Goal: Transaction & Acquisition: Purchase product/service

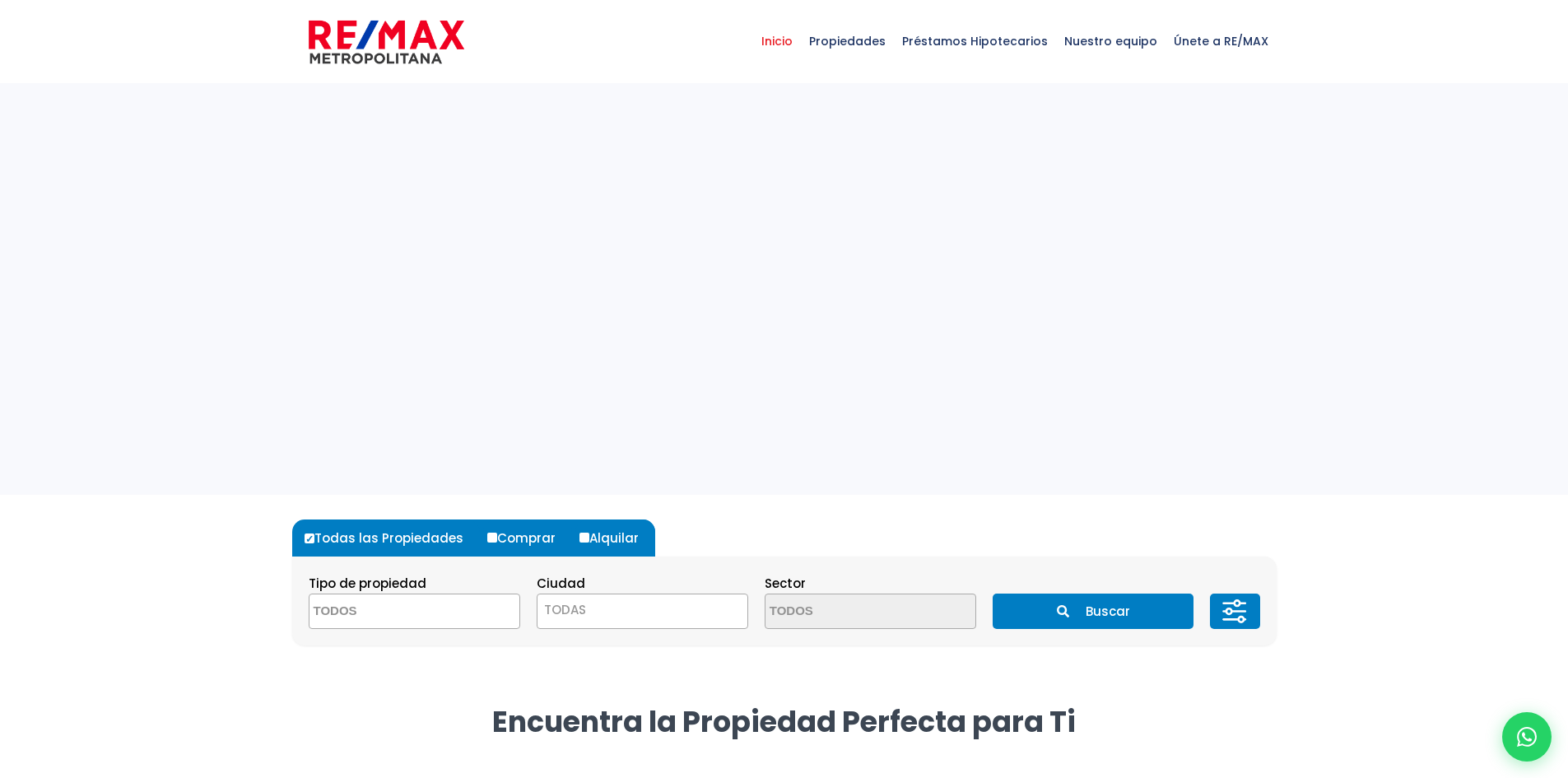
select select
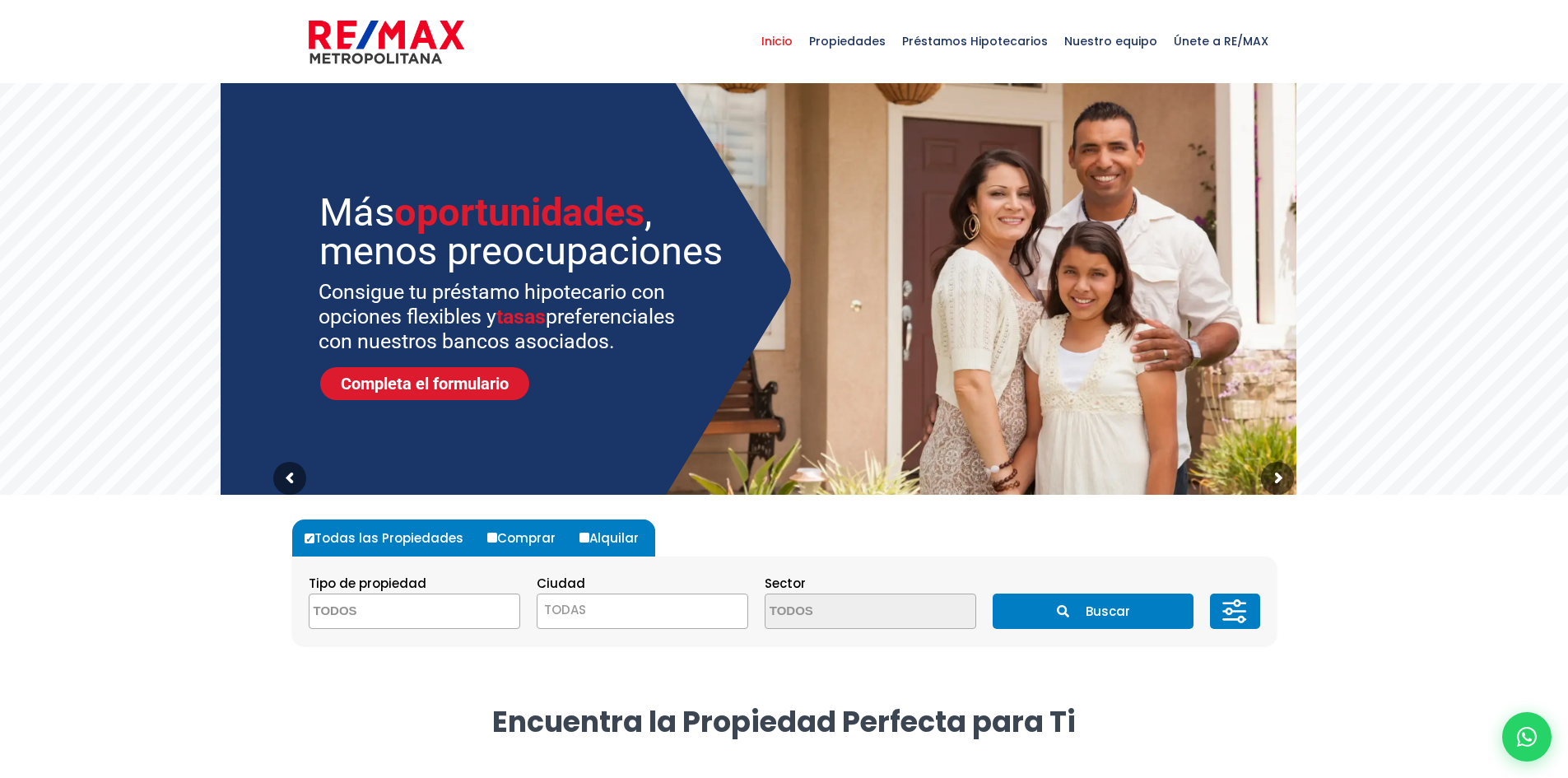
click at [496, 535] on label "Comprar" at bounding box center [528, 537] width 89 height 37
click at [496, 535] on input "Comprar" at bounding box center [492, 536] width 10 height 10
radio input "true"
click at [596, 610] on span "TODAS" at bounding box center [642, 610] width 210 height 23
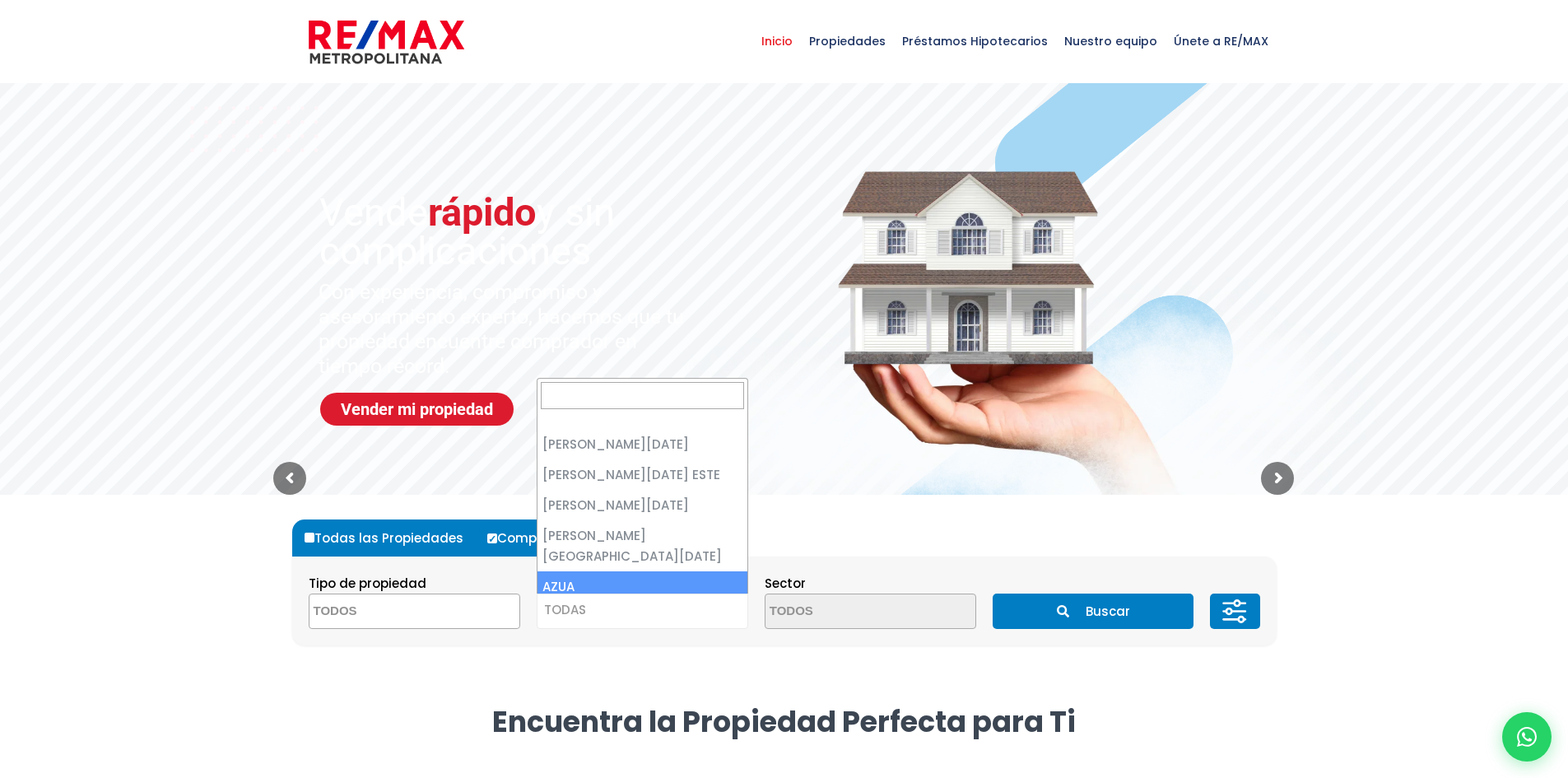
select select "2"
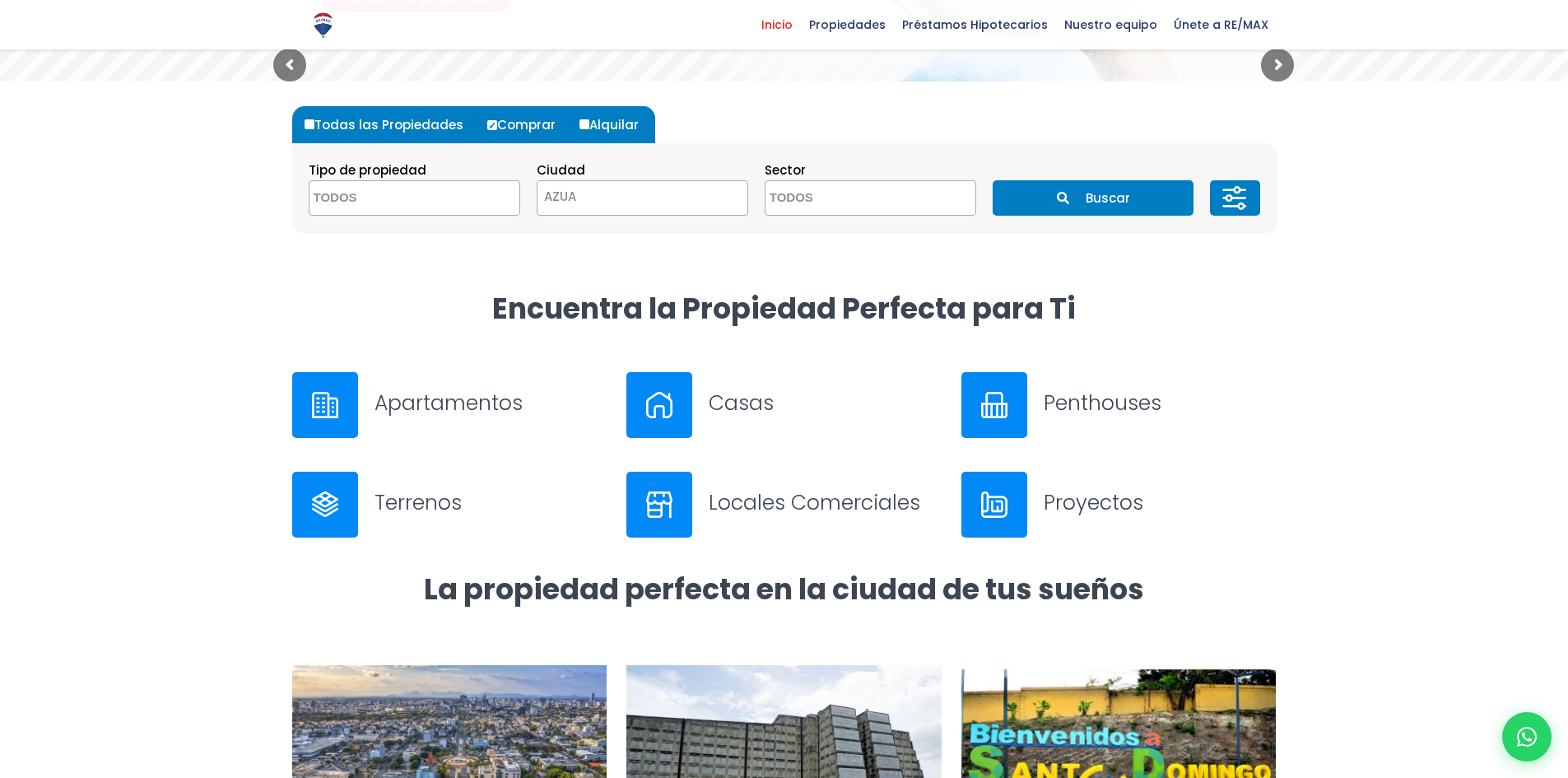
scroll to position [412, 0]
click at [1082, 196] on button "Buscar" at bounding box center [1093, 199] width 201 height 36
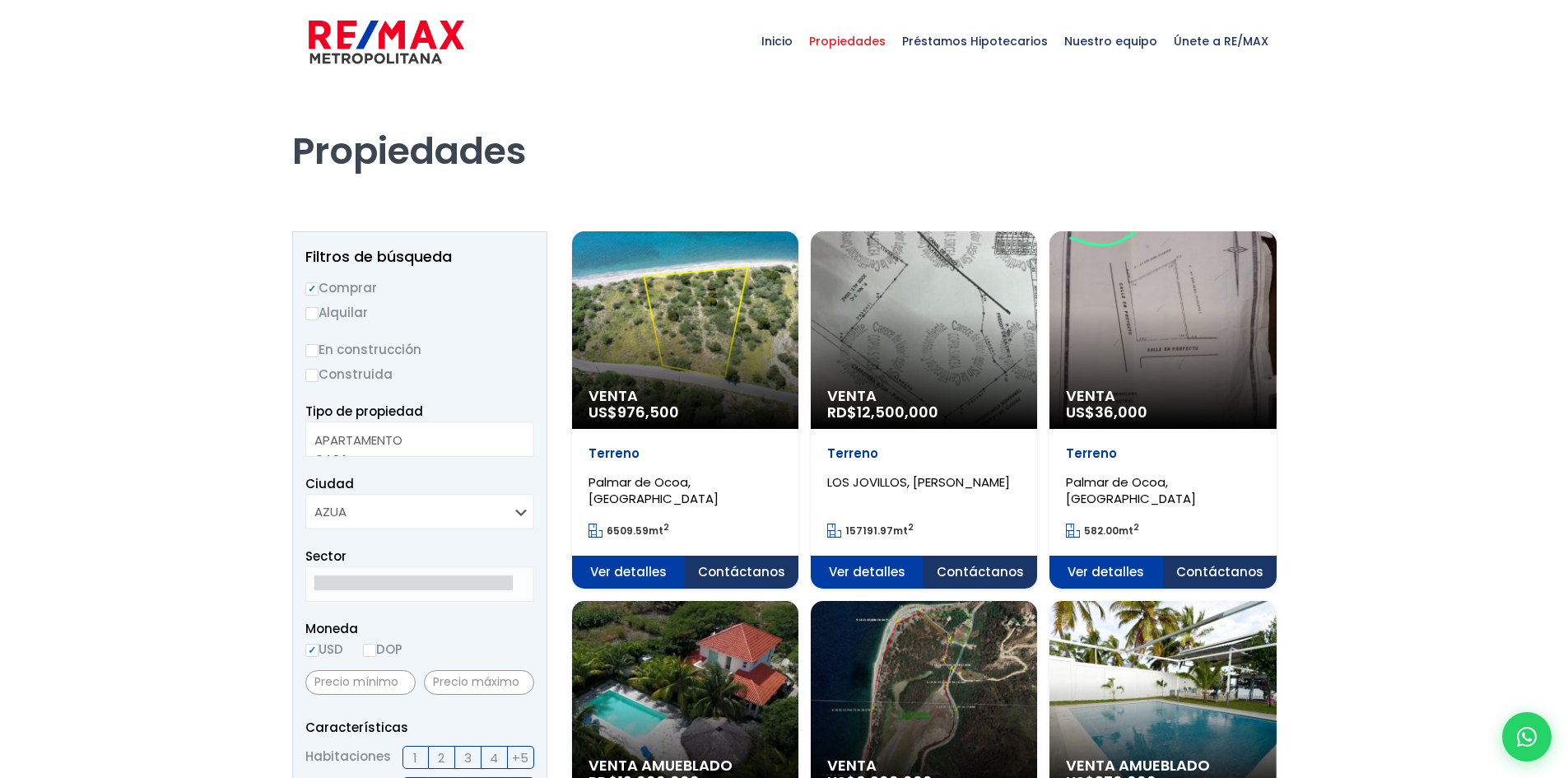
select select
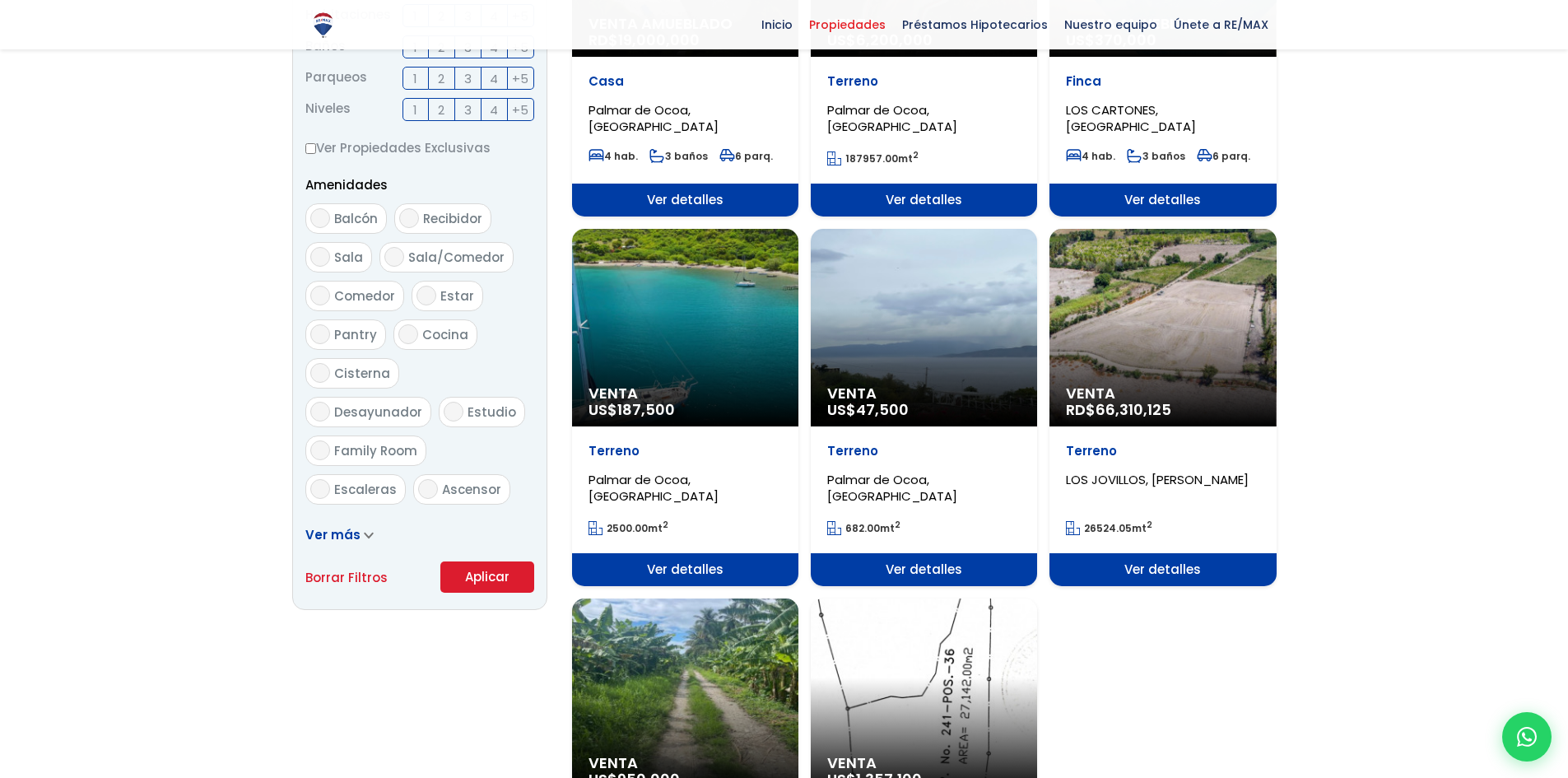
scroll to position [329, 0]
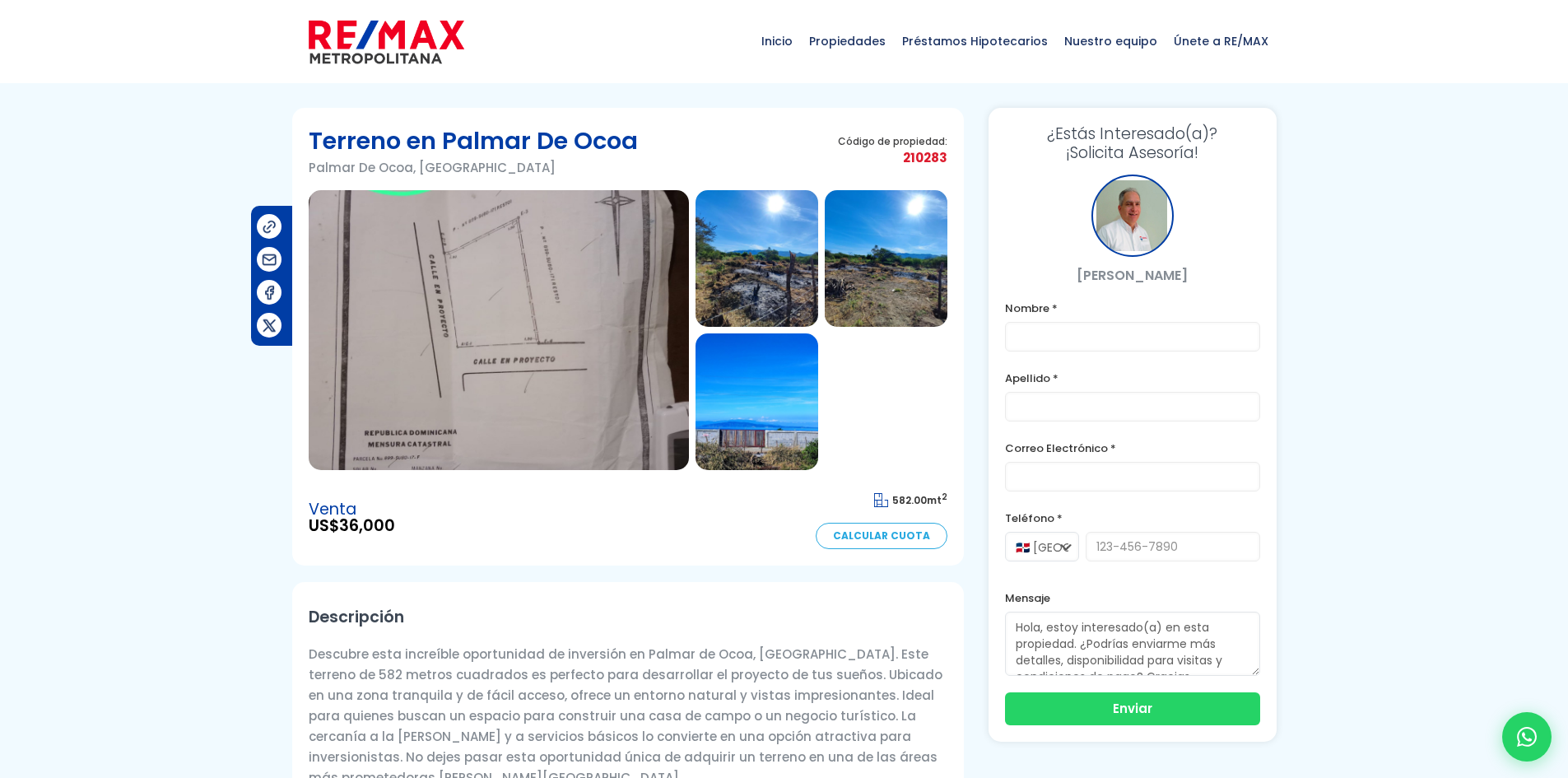
click at [753, 397] on img at bounding box center [757, 401] width 123 height 137
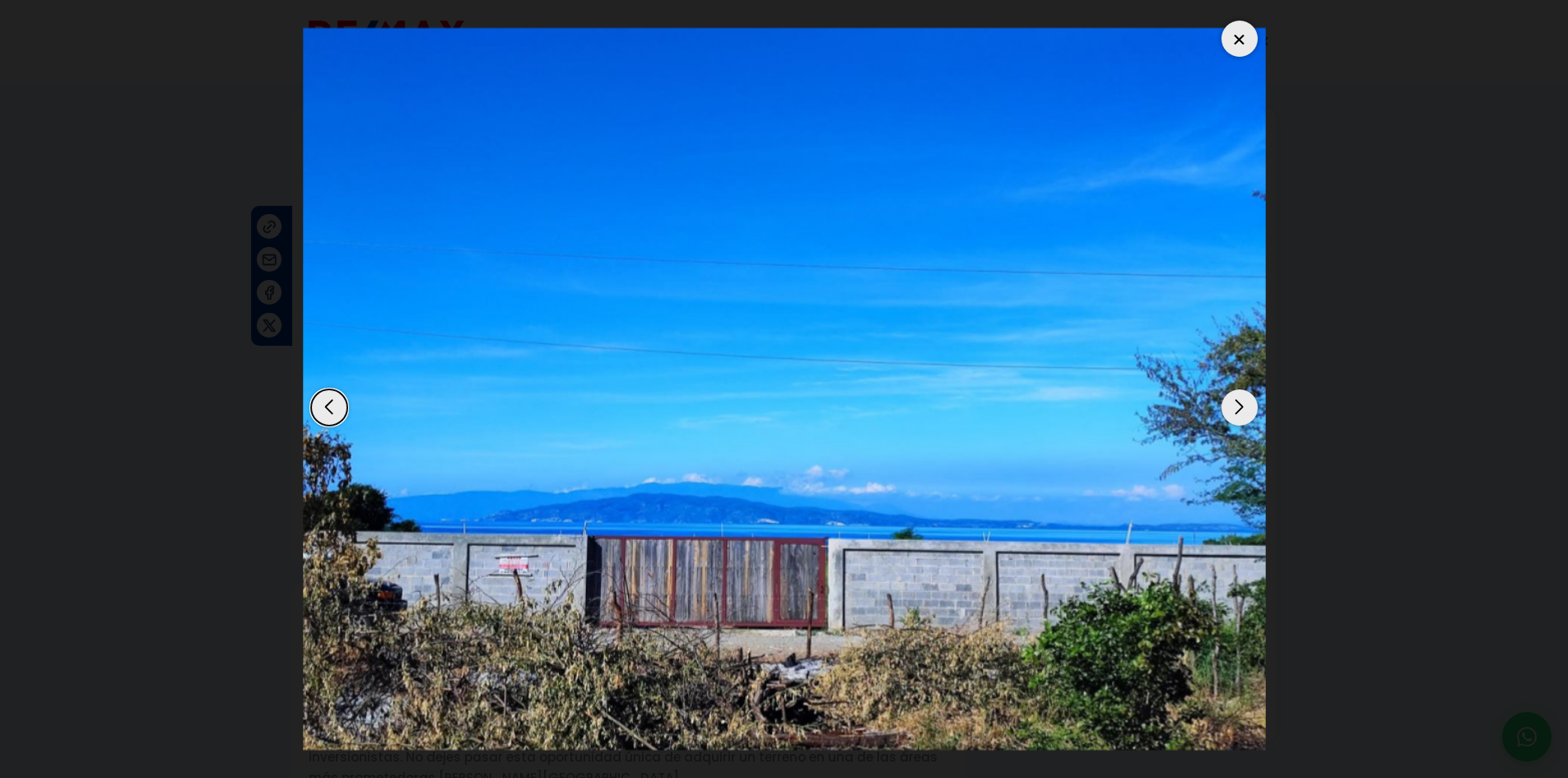
click at [1244, 407] on div "Next slide" at bounding box center [1240, 407] width 37 height 37
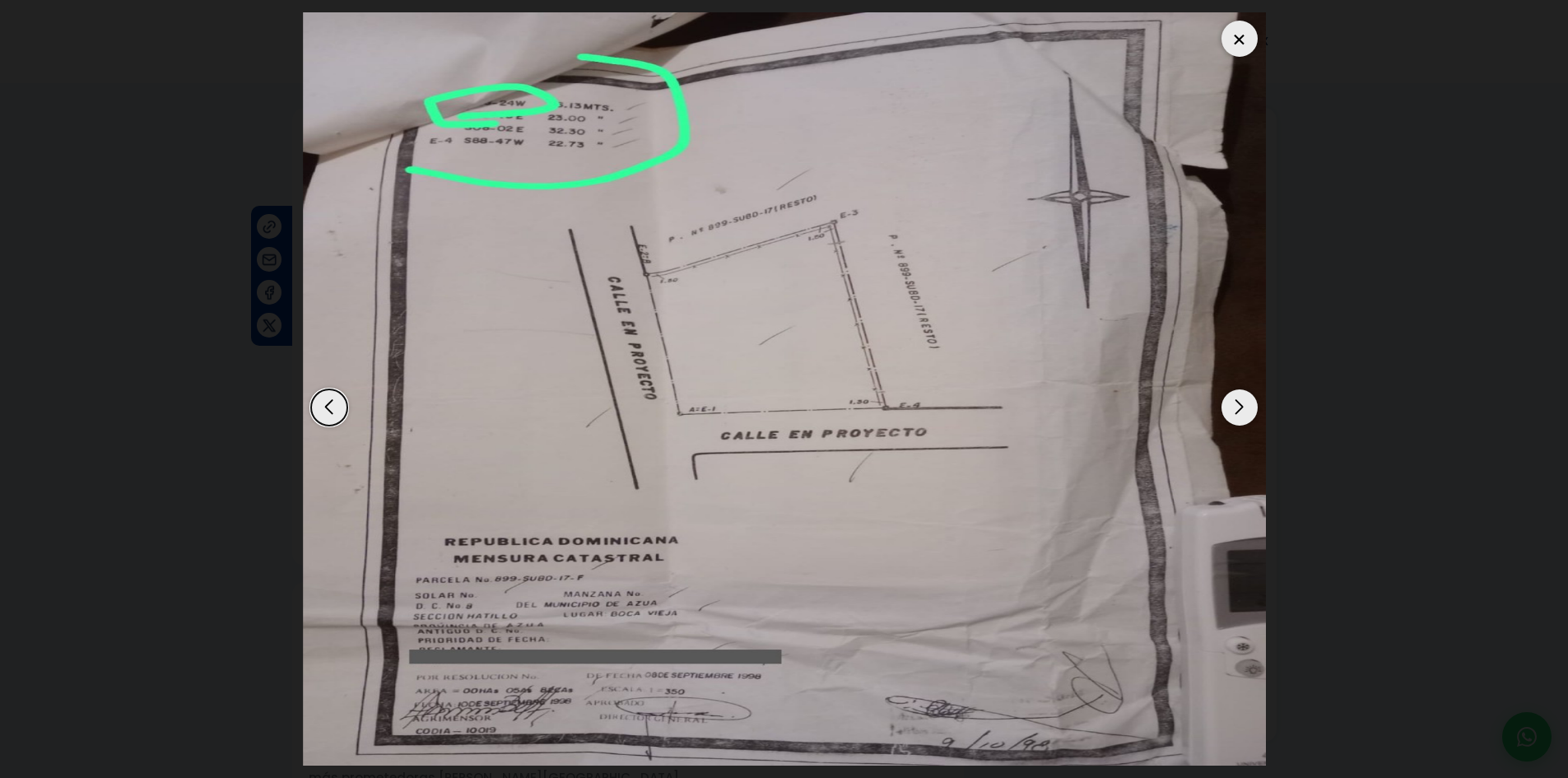
click at [1236, 405] on div "Next slide" at bounding box center [1240, 407] width 37 height 37
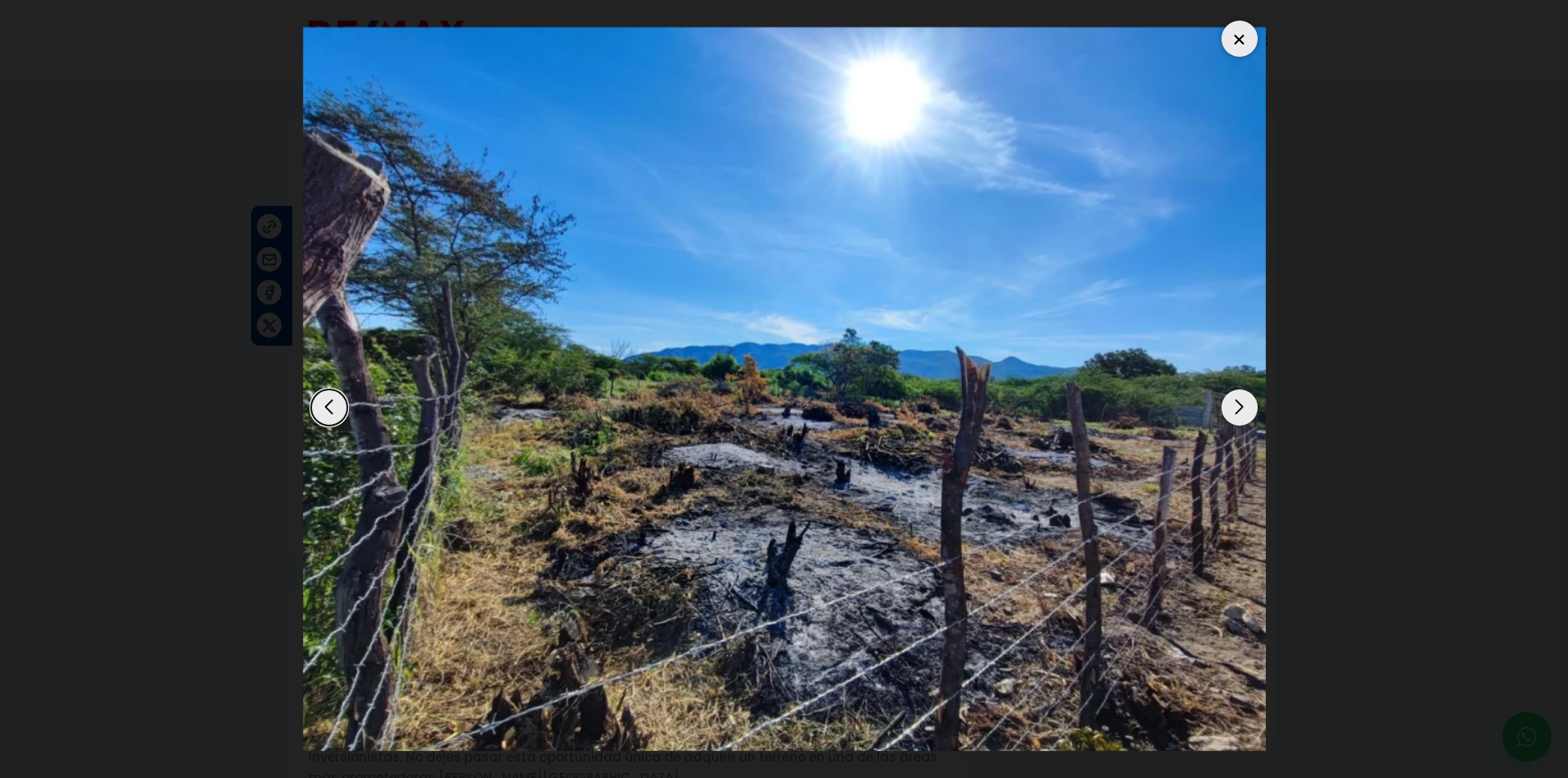
click at [1233, 403] on div "Next slide" at bounding box center [1240, 407] width 37 height 37
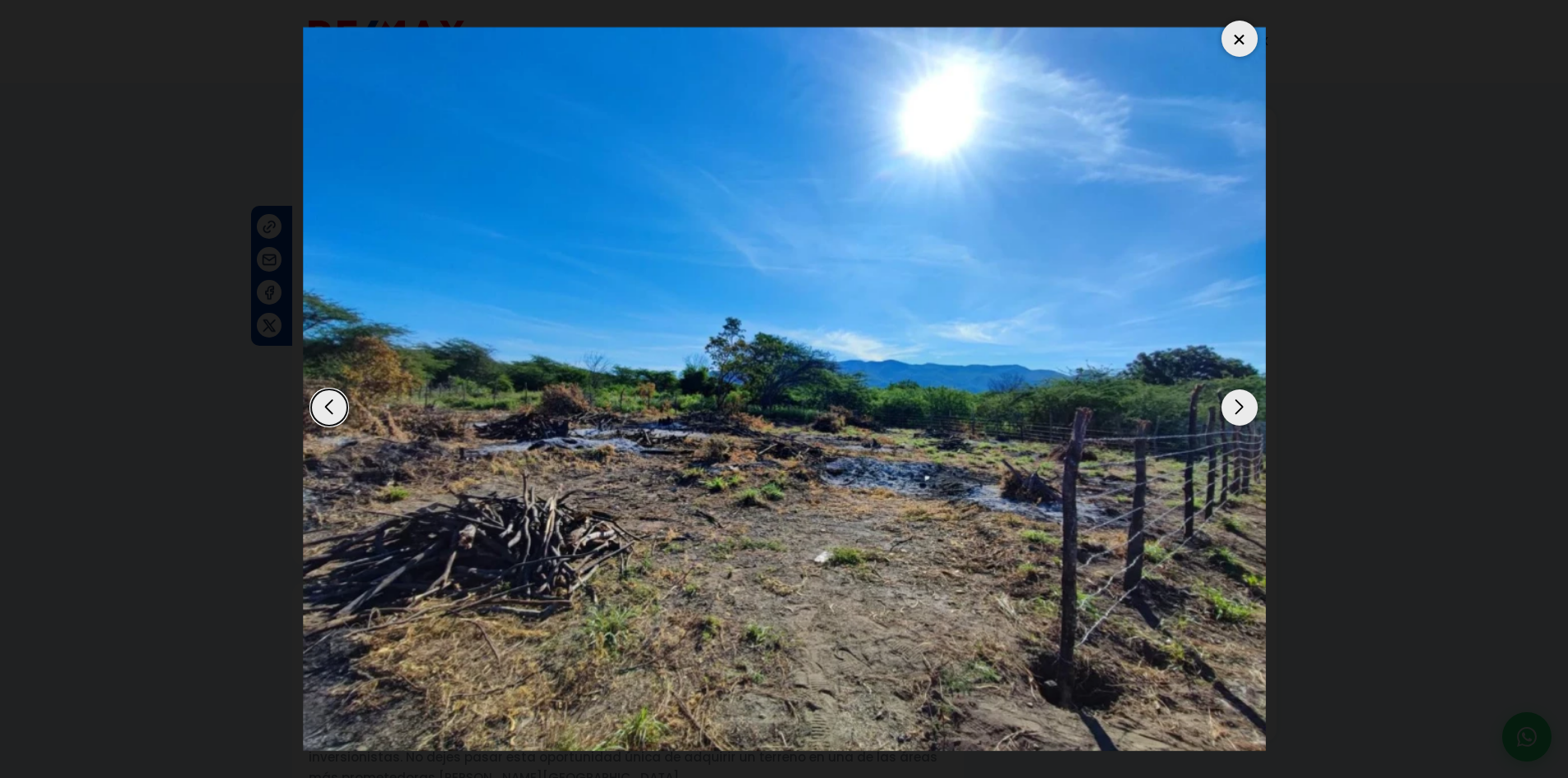
click at [1233, 403] on div "Next slide" at bounding box center [1240, 407] width 37 height 37
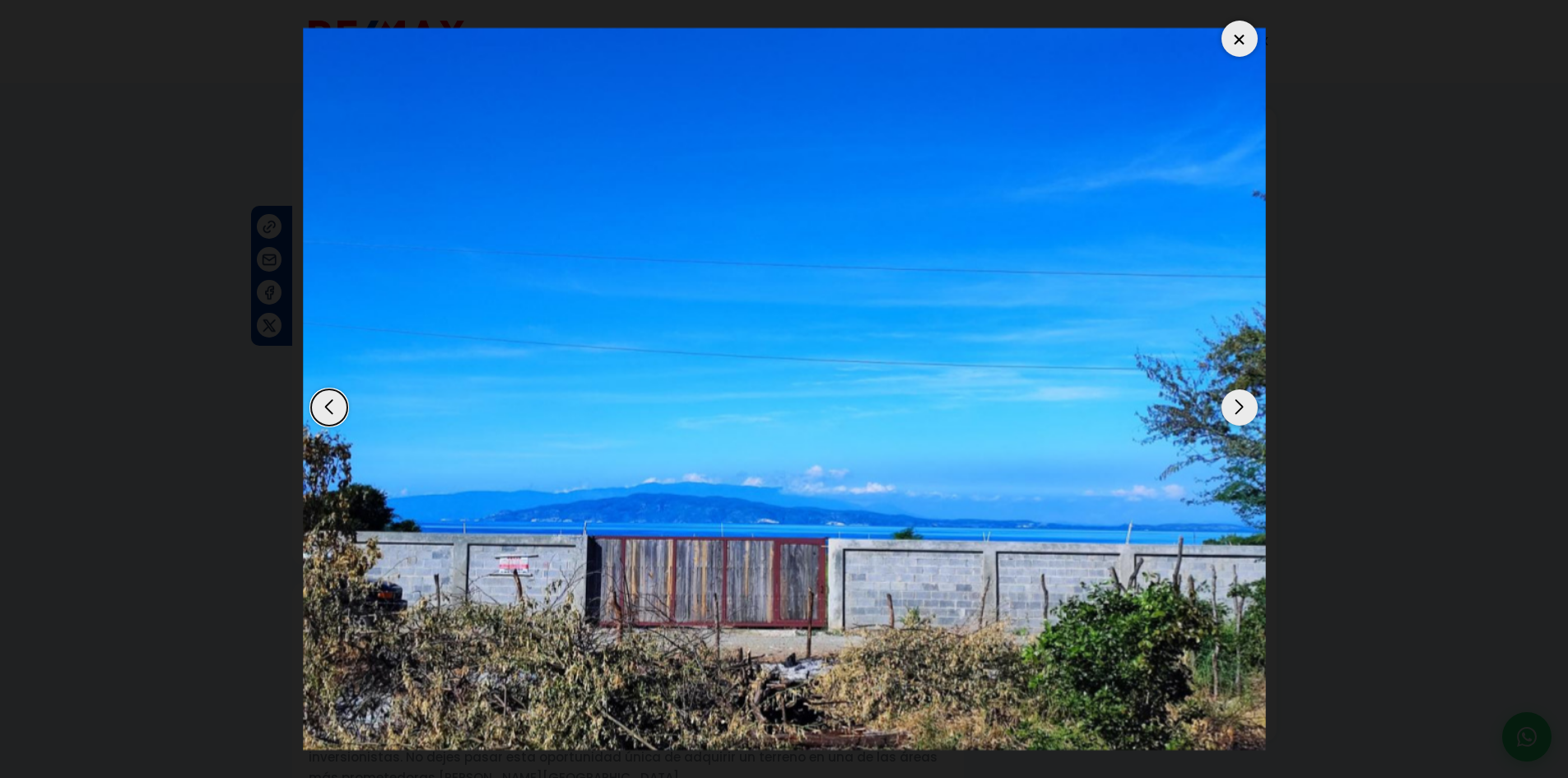
click at [1245, 41] on div at bounding box center [1240, 39] width 37 height 37
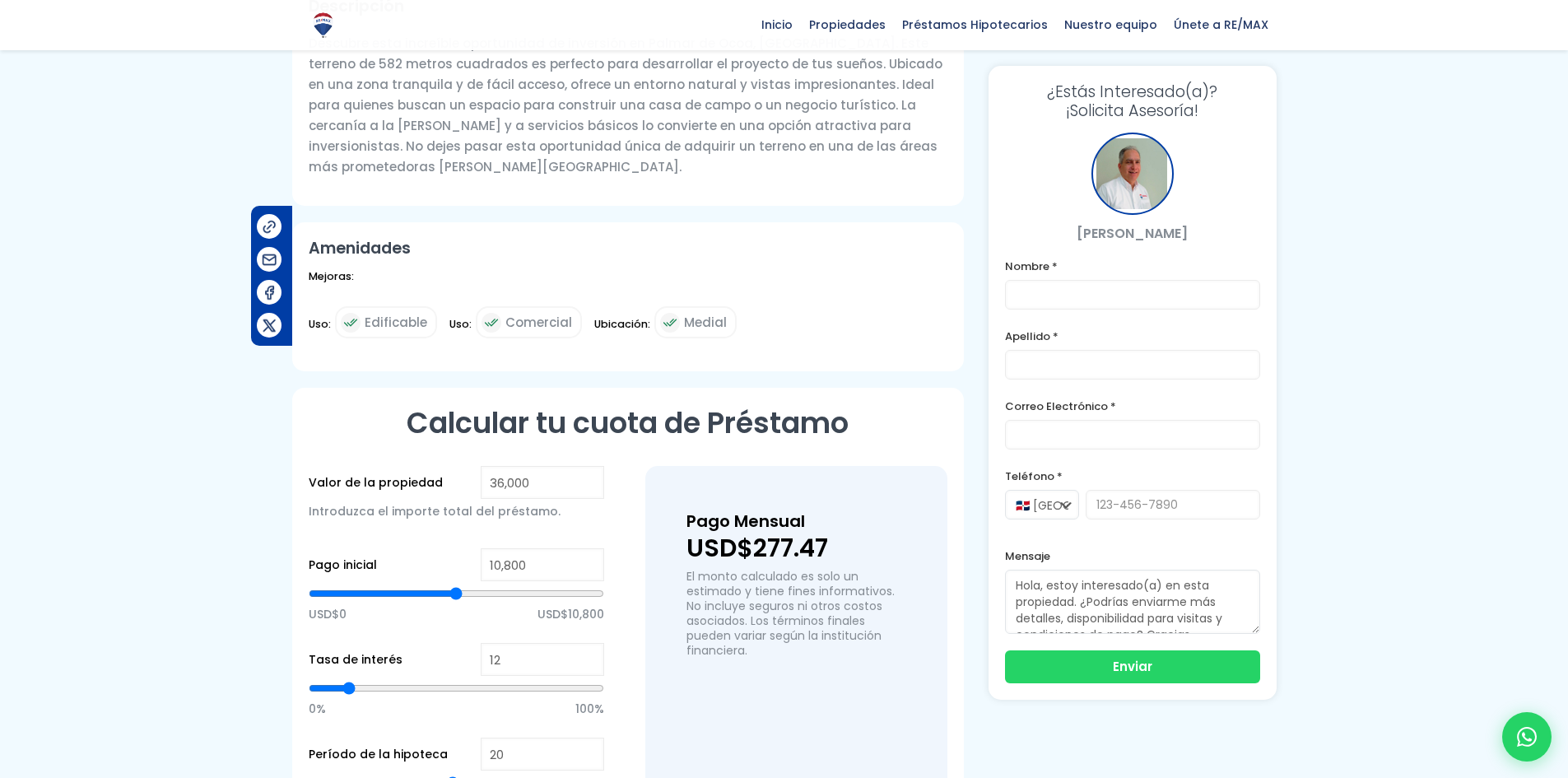
scroll to position [659, 0]
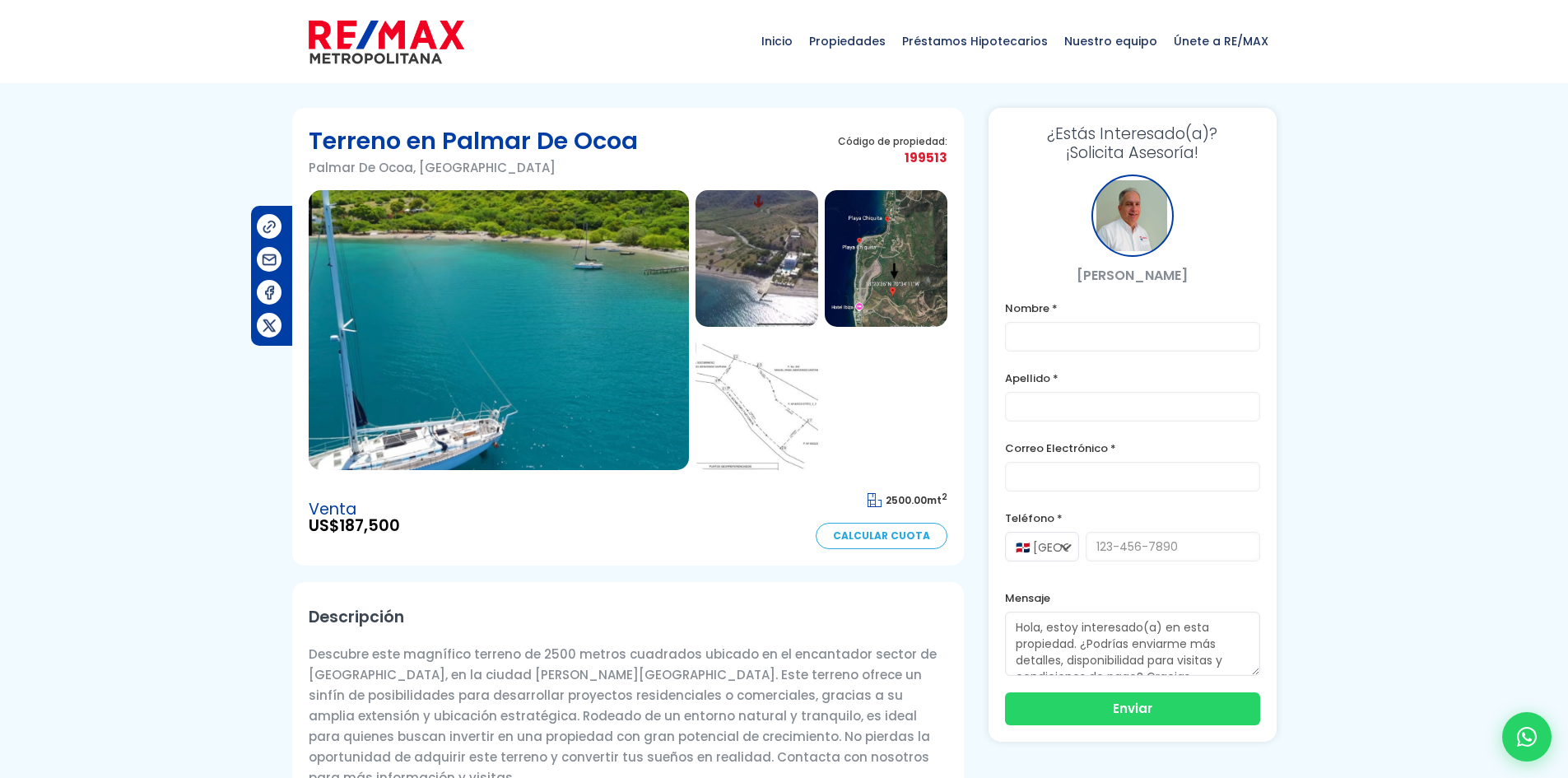
click at [795, 364] on img at bounding box center [757, 401] width 123 height 137
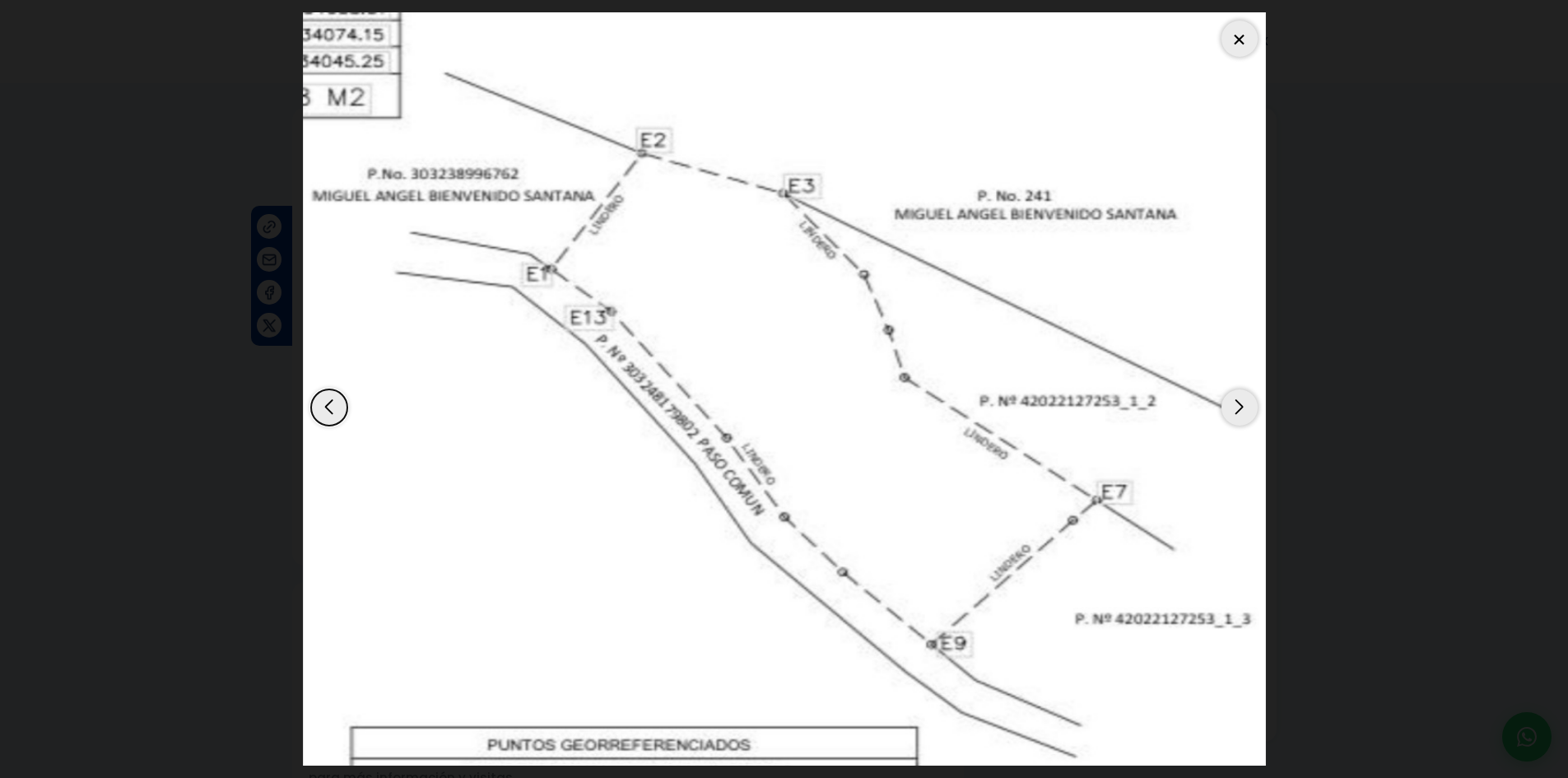
click at [1242, 409] on div "Next slide" at bounding box center [1240, 407] width 37 height 37
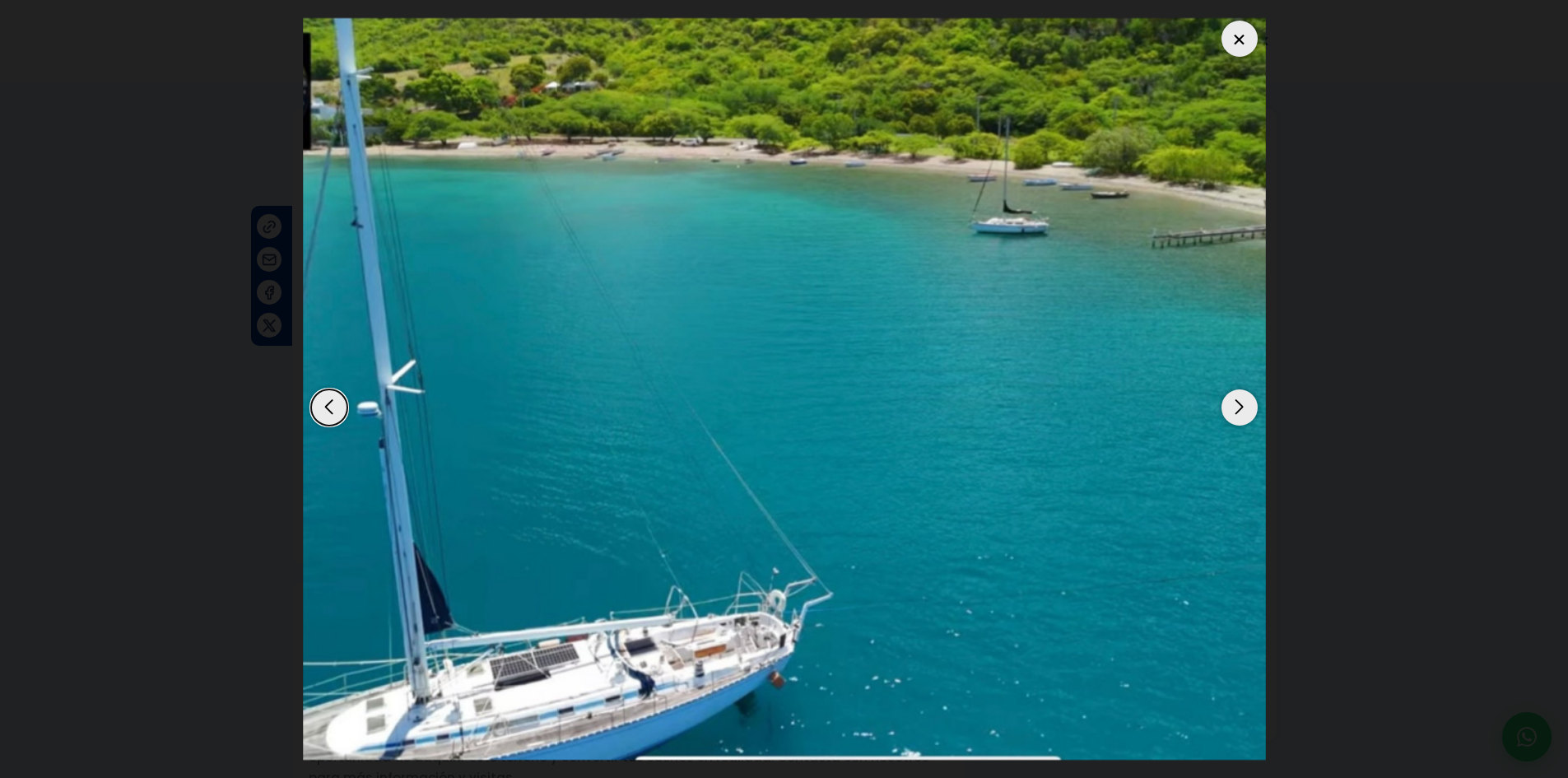
click at [1242, 409] on div "Next slide" at bounding box center [1240, 407] width 37 height 37
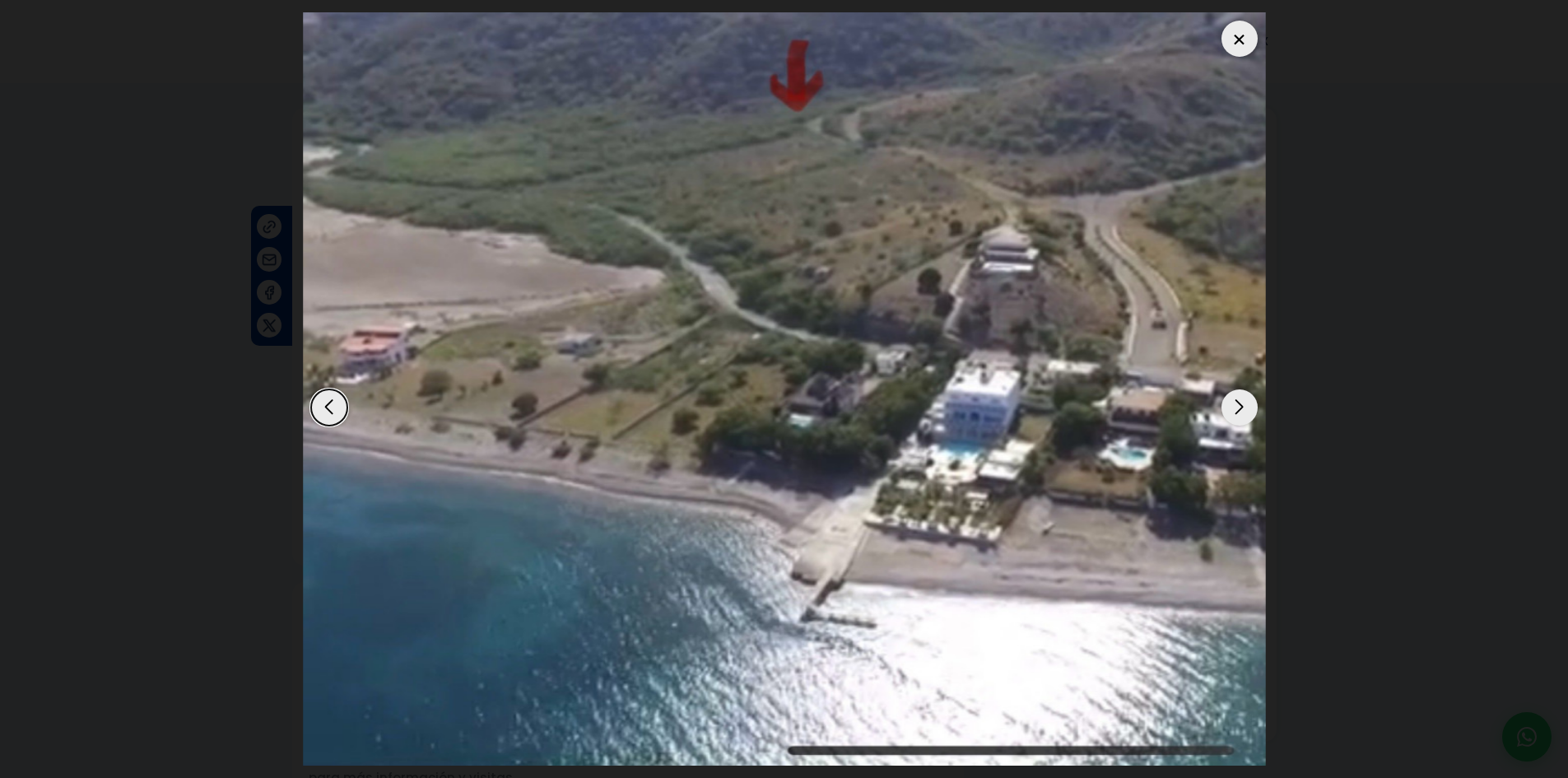
click at [1242, 409] on div "Next slide" at bounding box center [1240, 407] width 37 height 37
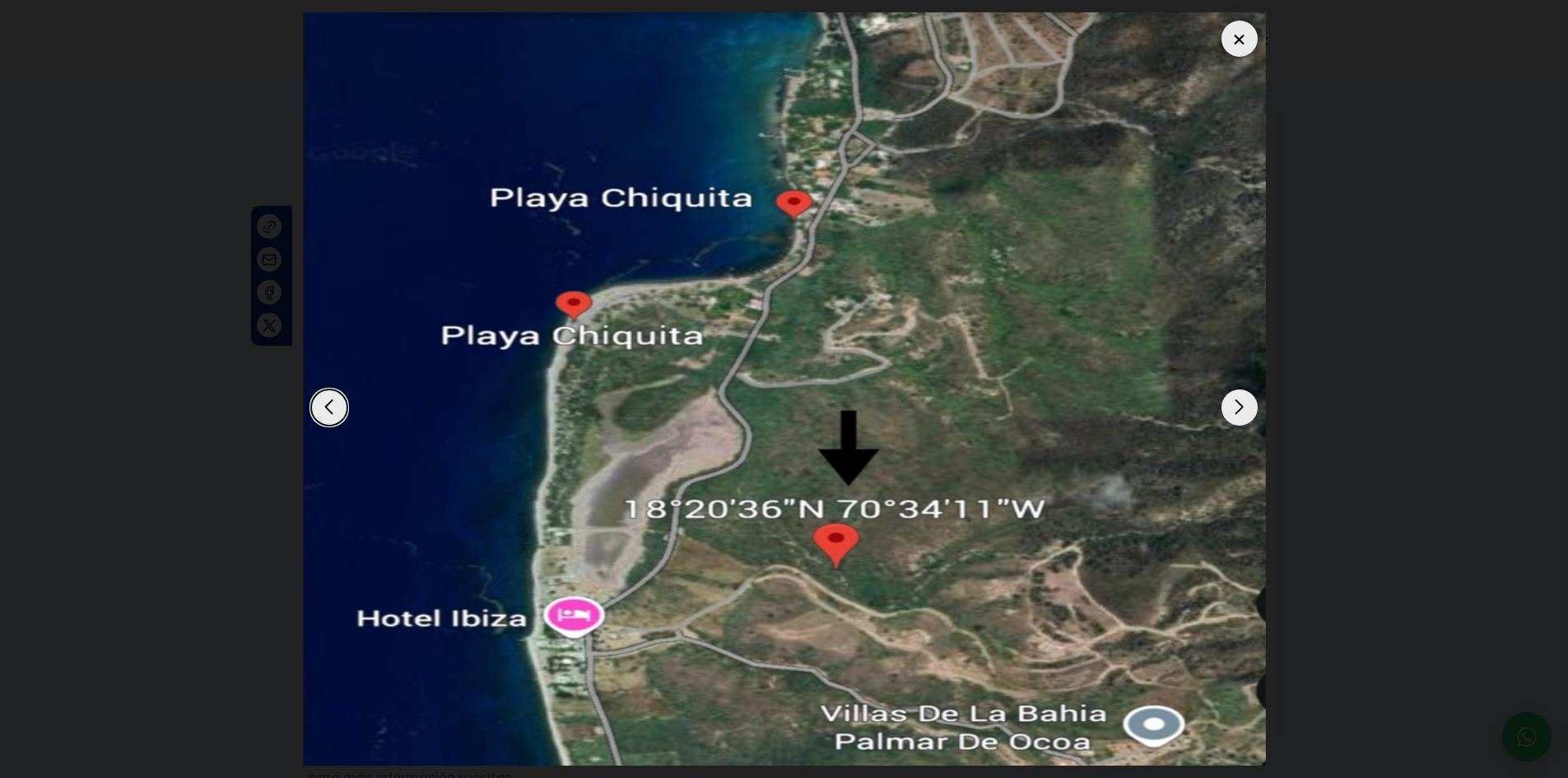
click at [1249, 411] on div "Next slide" at bounding box center [1240, 407] width 37 height 37
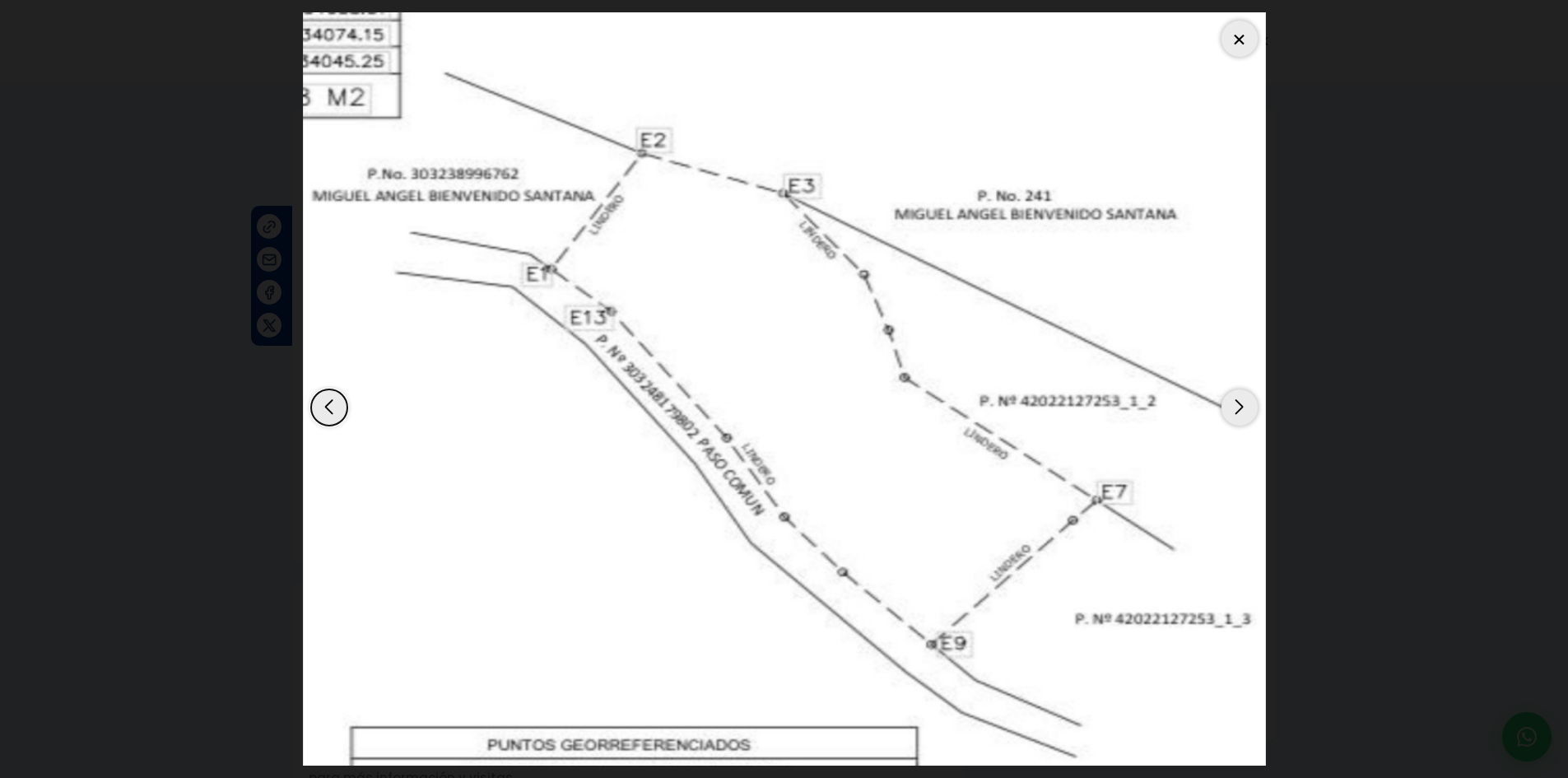
click at [1246, 414] on div "Next slide" at bounding box center [1240, 407] width 37 height 37
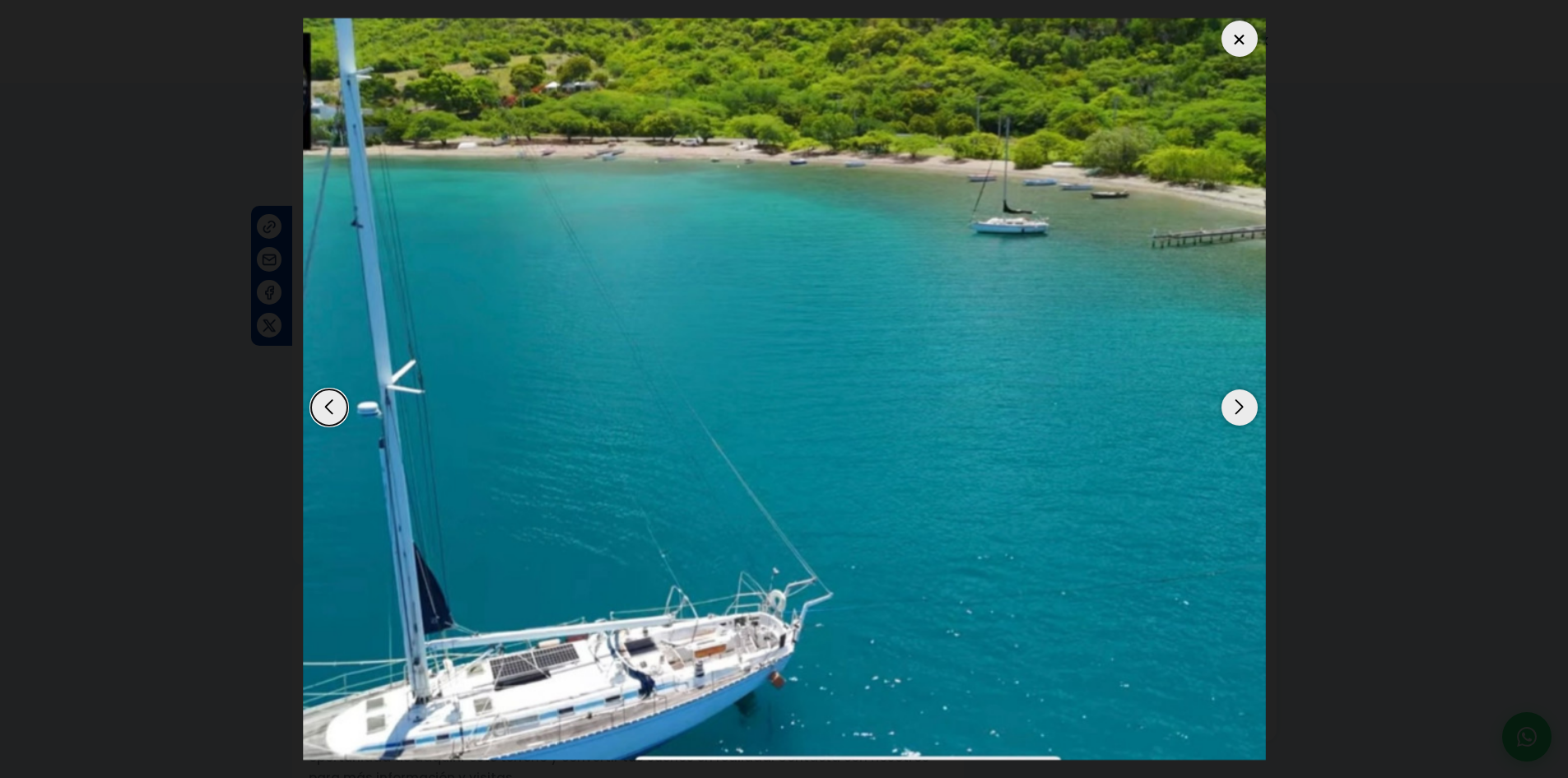
click at [1245, 413] on div "Next slide" at bounding box center [1240, 407] width 37 height 37
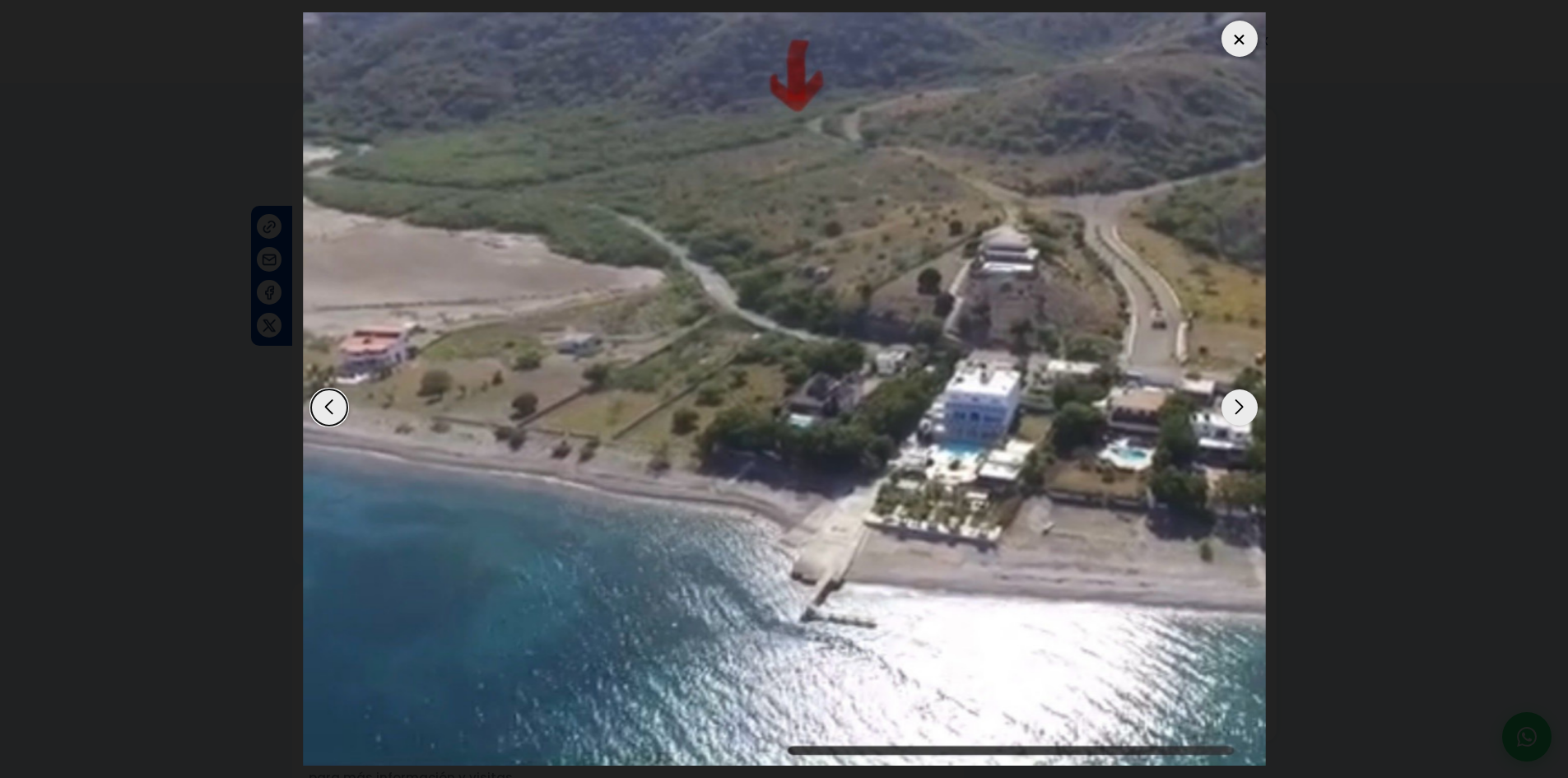
click at [1247, 41] on div at bounding box center [1240, 39] width 37 height 37
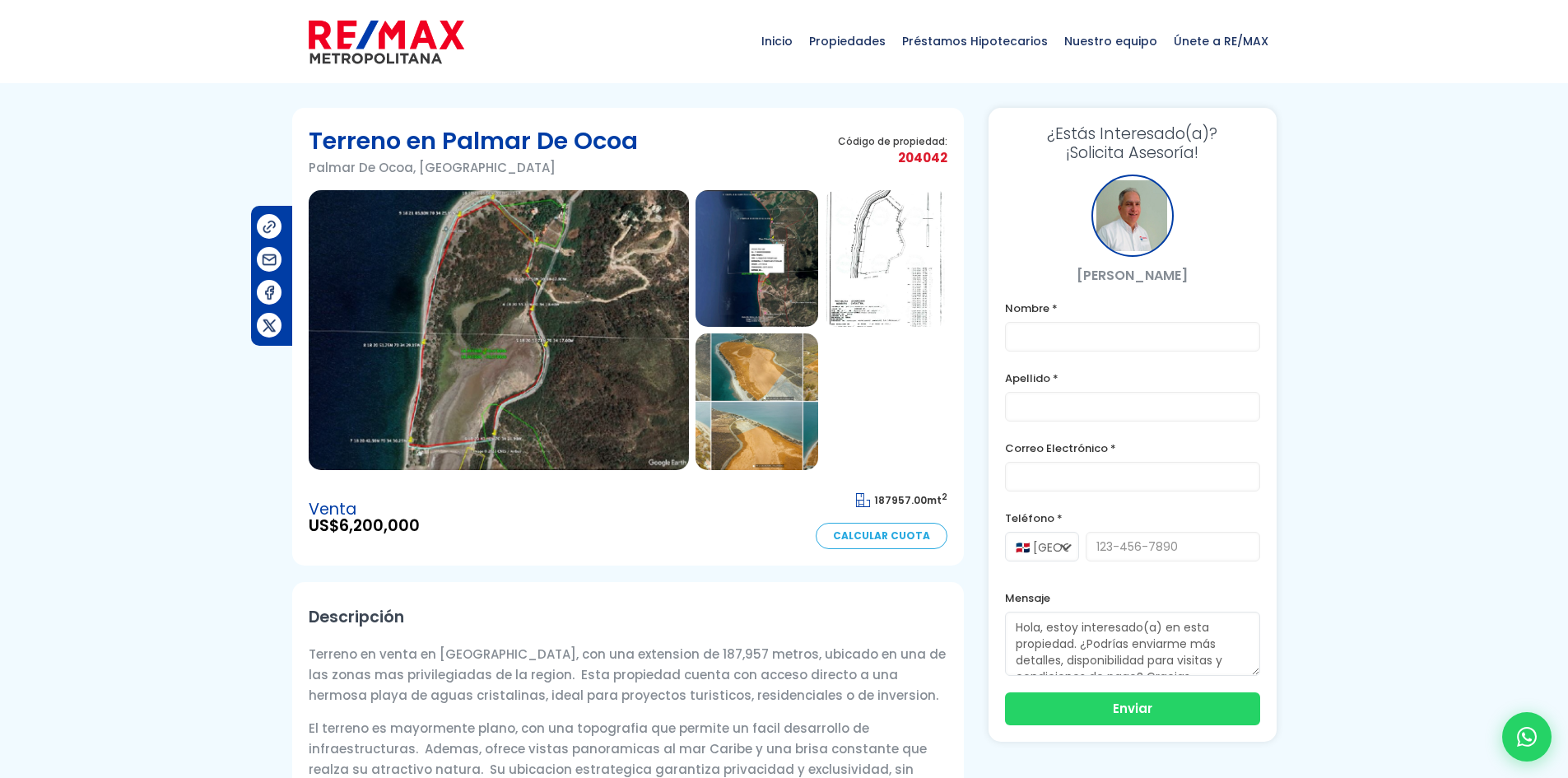
click at [894, 222] on img at bounding box center [886, 258] width 123 height 137
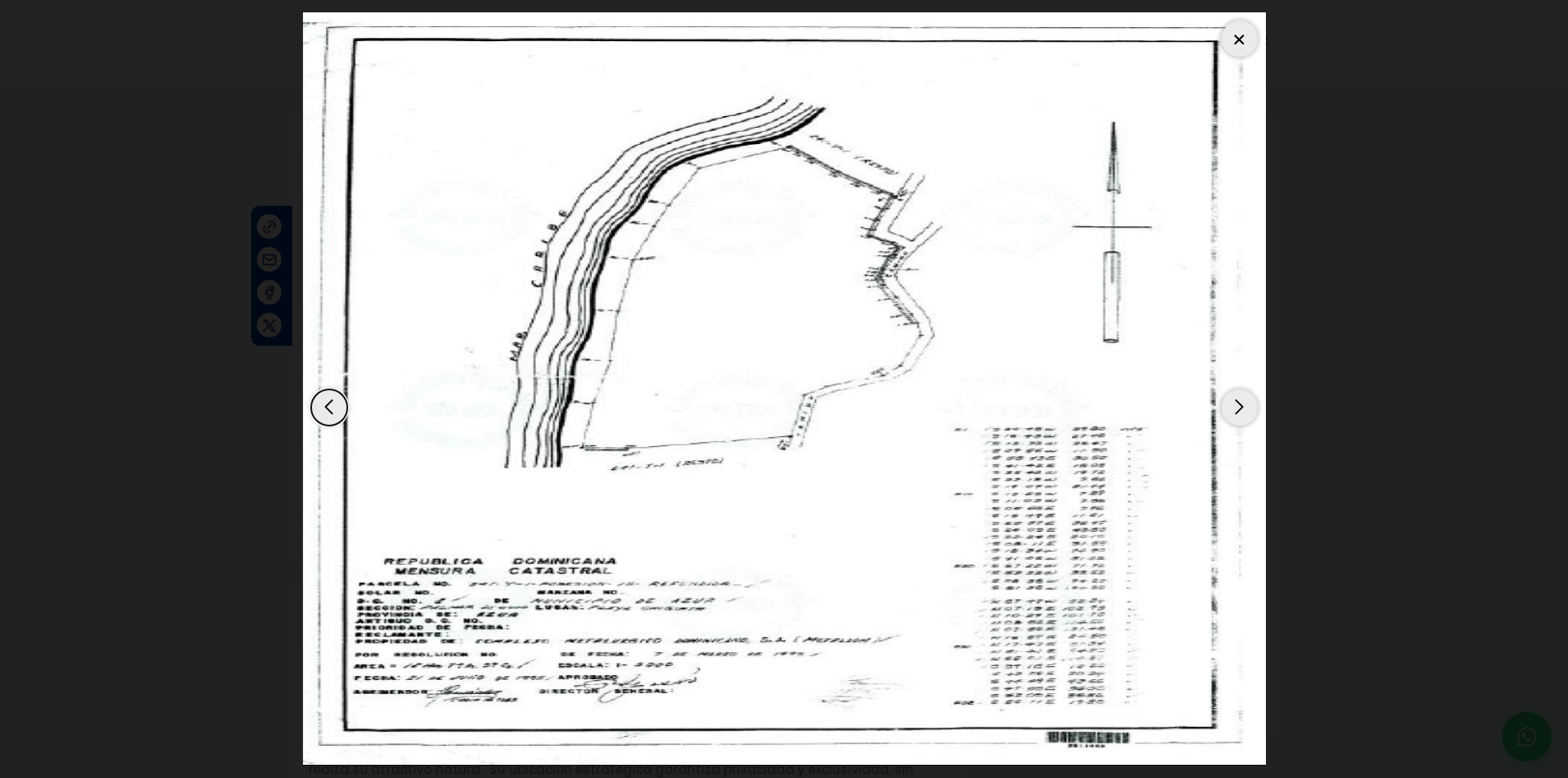
click at [1237, 403] on div "Next slide" at bounding box center [1240, 407] width 37 height 37
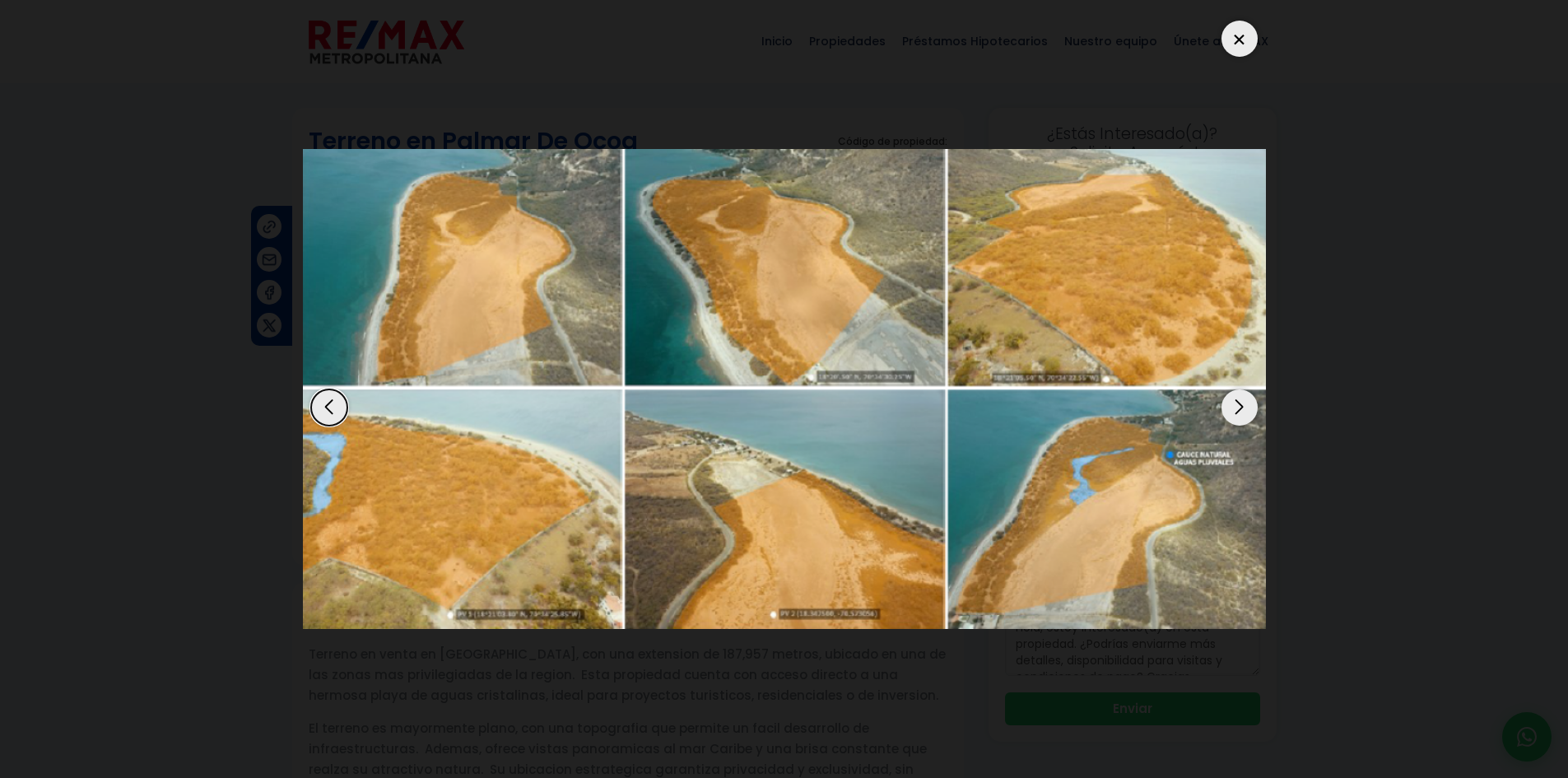
click at [1230, 406] on div "Next slide" at bounding box center [1240, 407] width 37 height 37
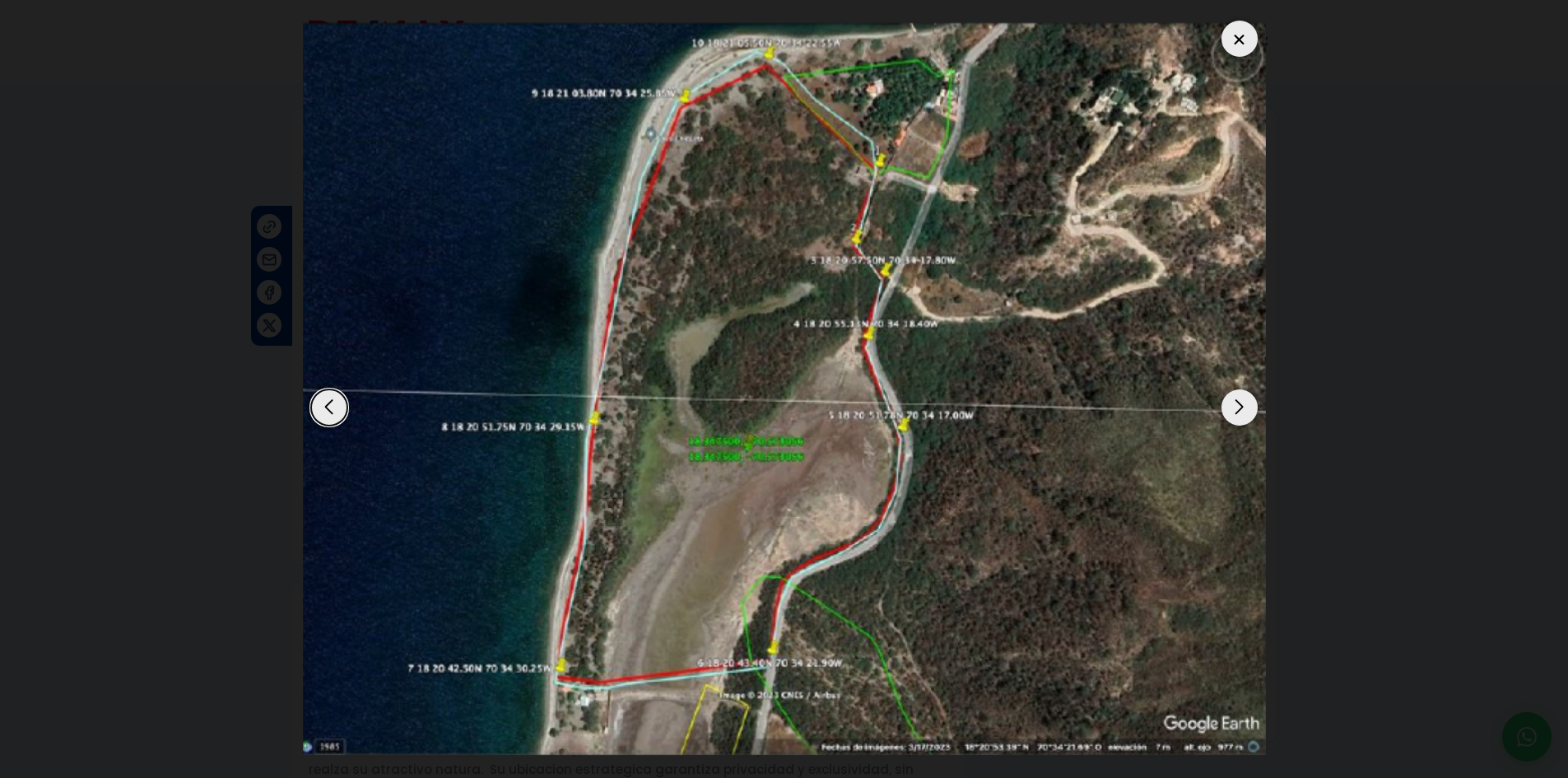
click at [1244, 400] on div "Next slide" at bounding box center [1240, 407] width 37 height 37
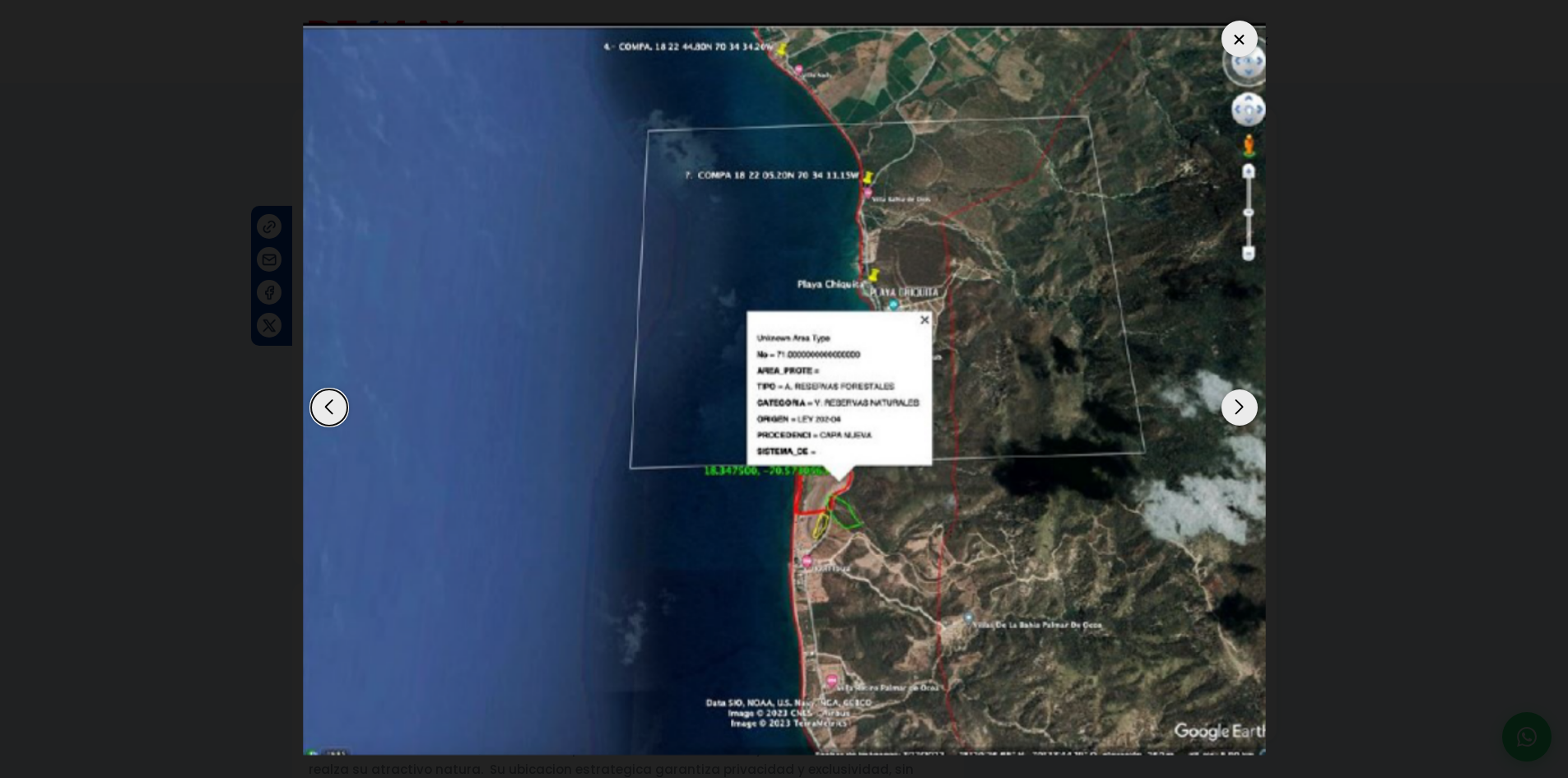
click at [1244, 400] on div "Next slide" at bounding box center [1240, 407] width 37 height 37
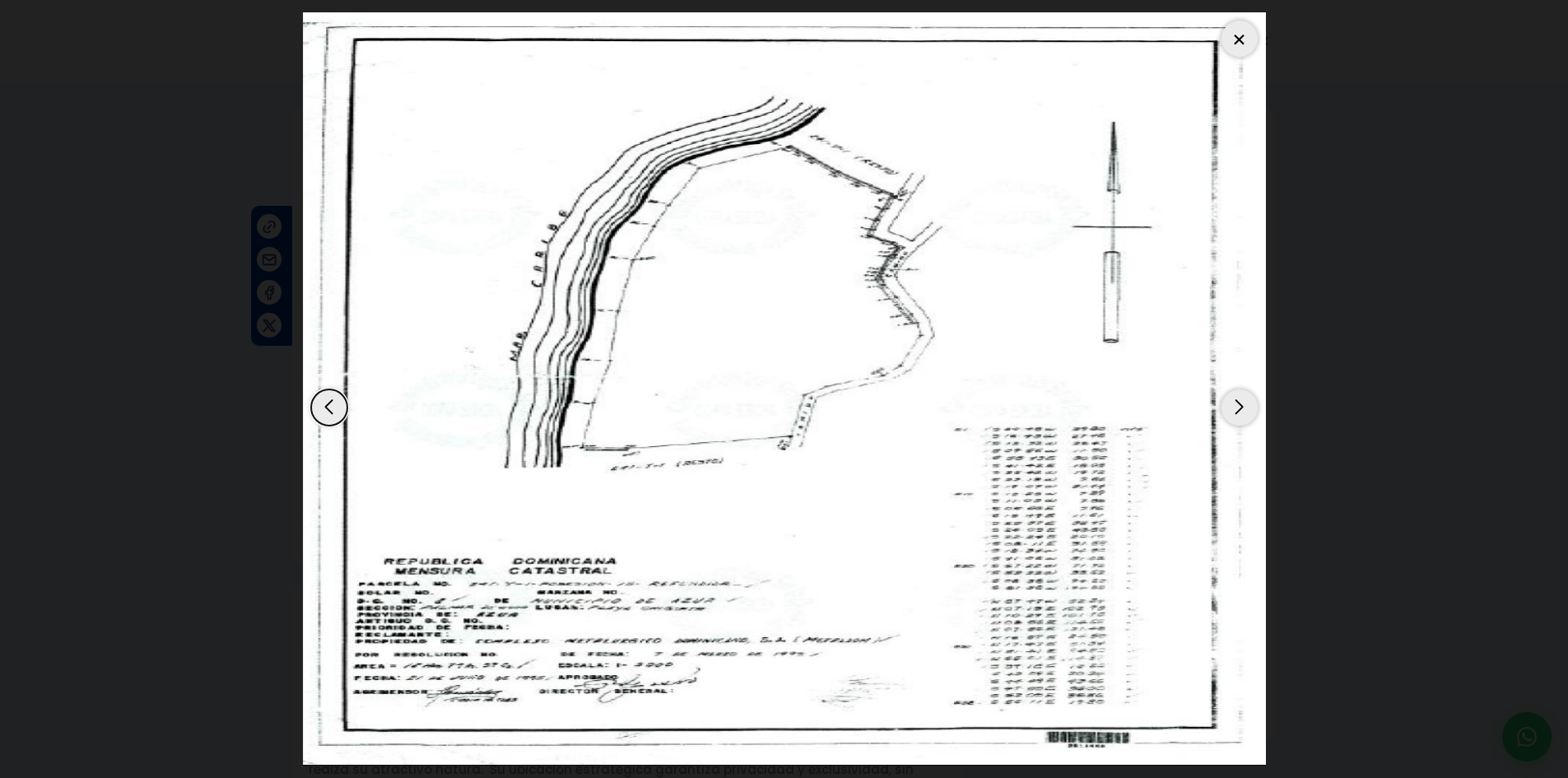
click at [1244, 400] on div "Next slide" at bounding box center [1240, 407] width 37 height 37
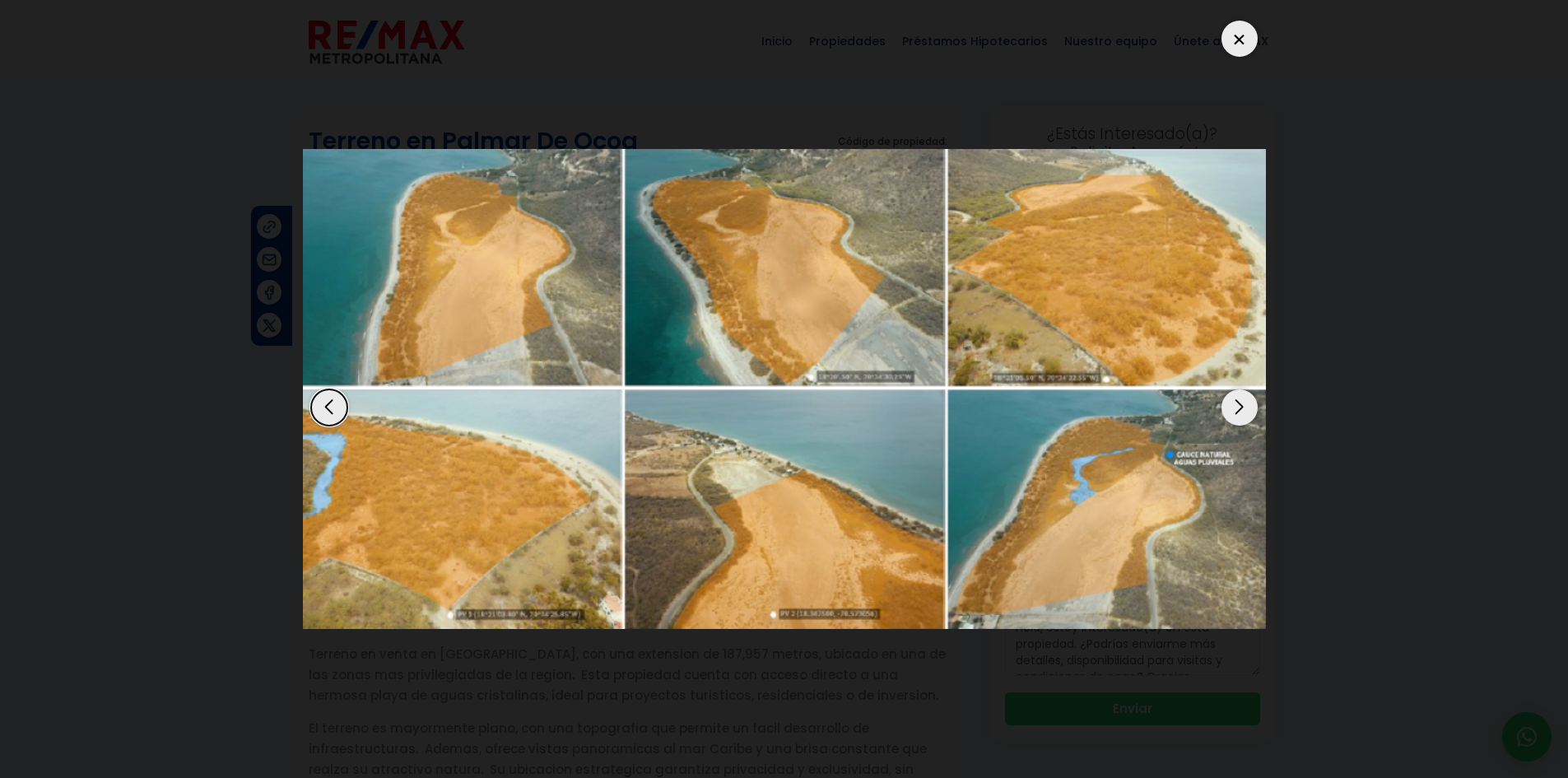
click at [1242, 44] on div at bounding box center [1240, 39] width 37 height 37
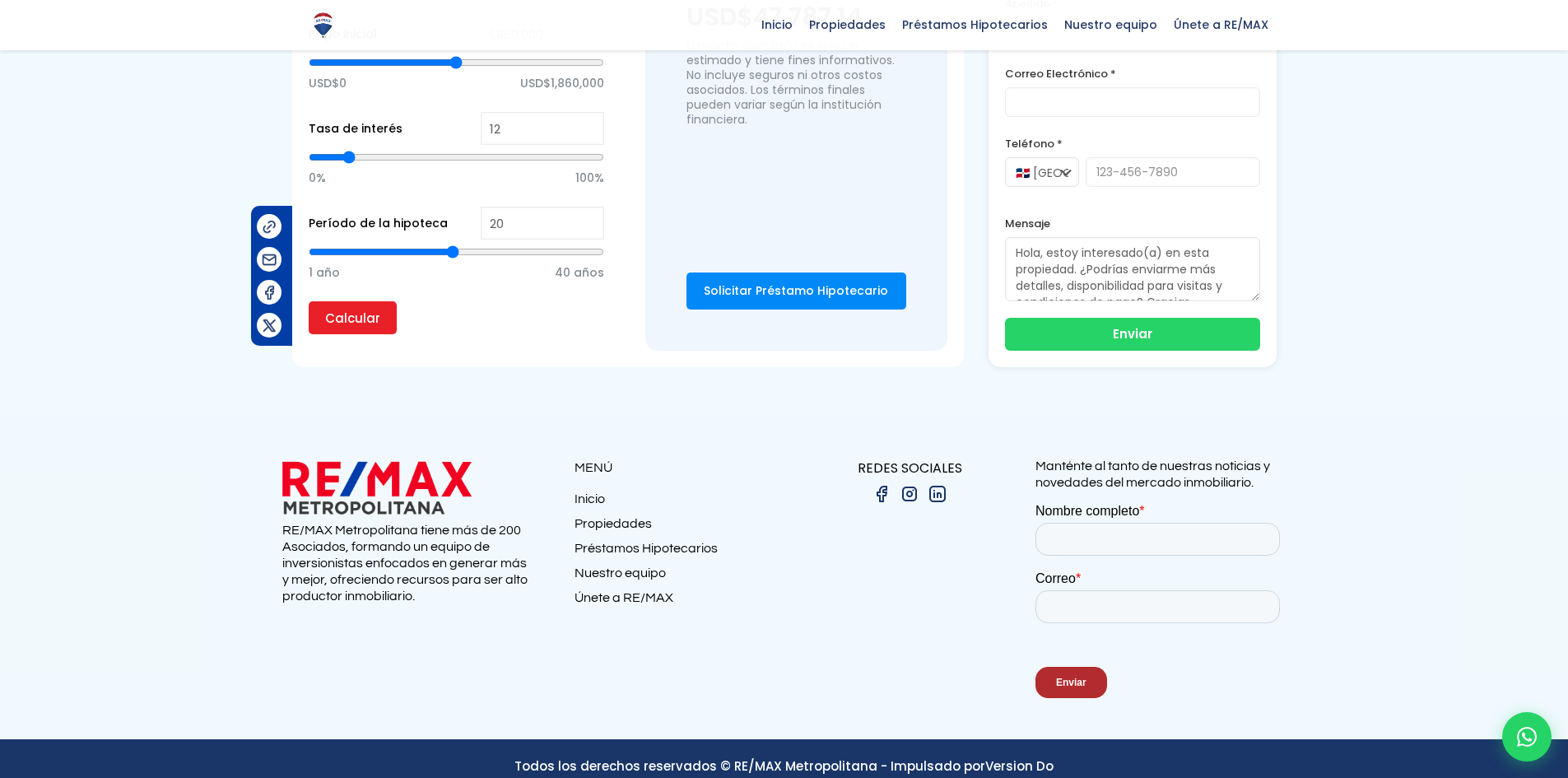
scroll to position [1225, 0]
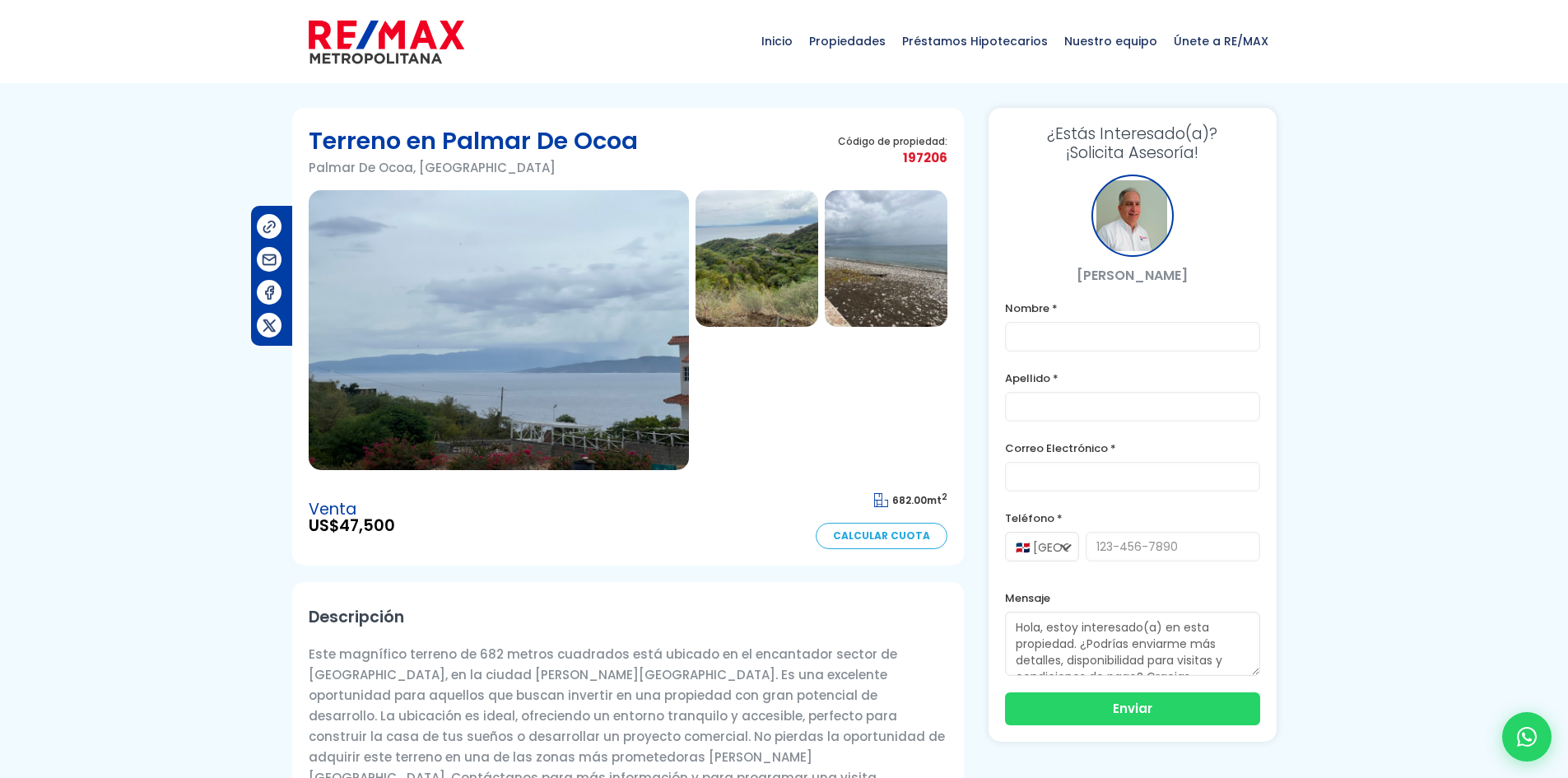
click at [516, 223] on img at bounding box center [499, 330] width 380 height 280
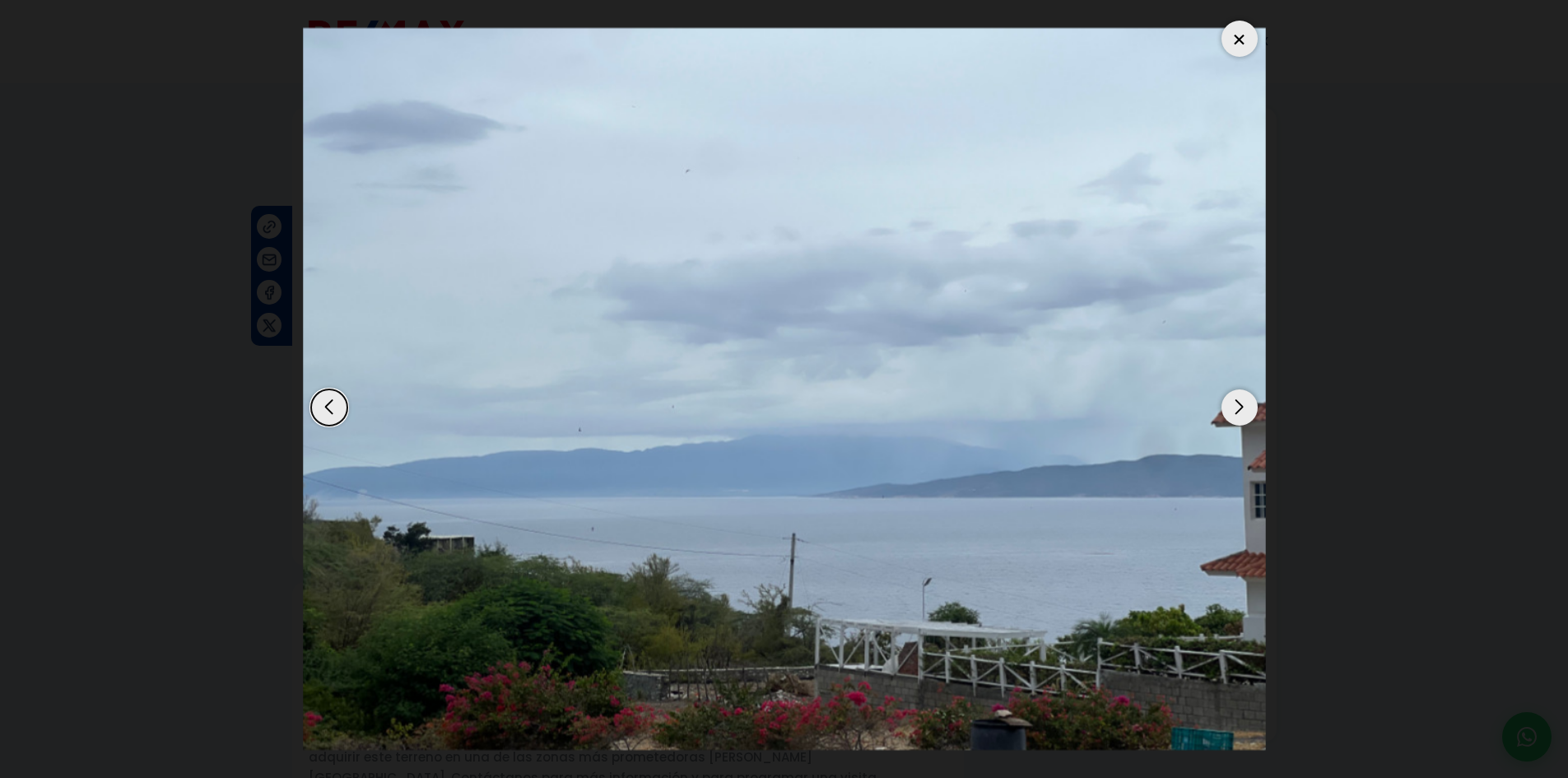
click at [1234, 401] on div "Next slide" at bounding box center [1240, 407] width 37 height 37
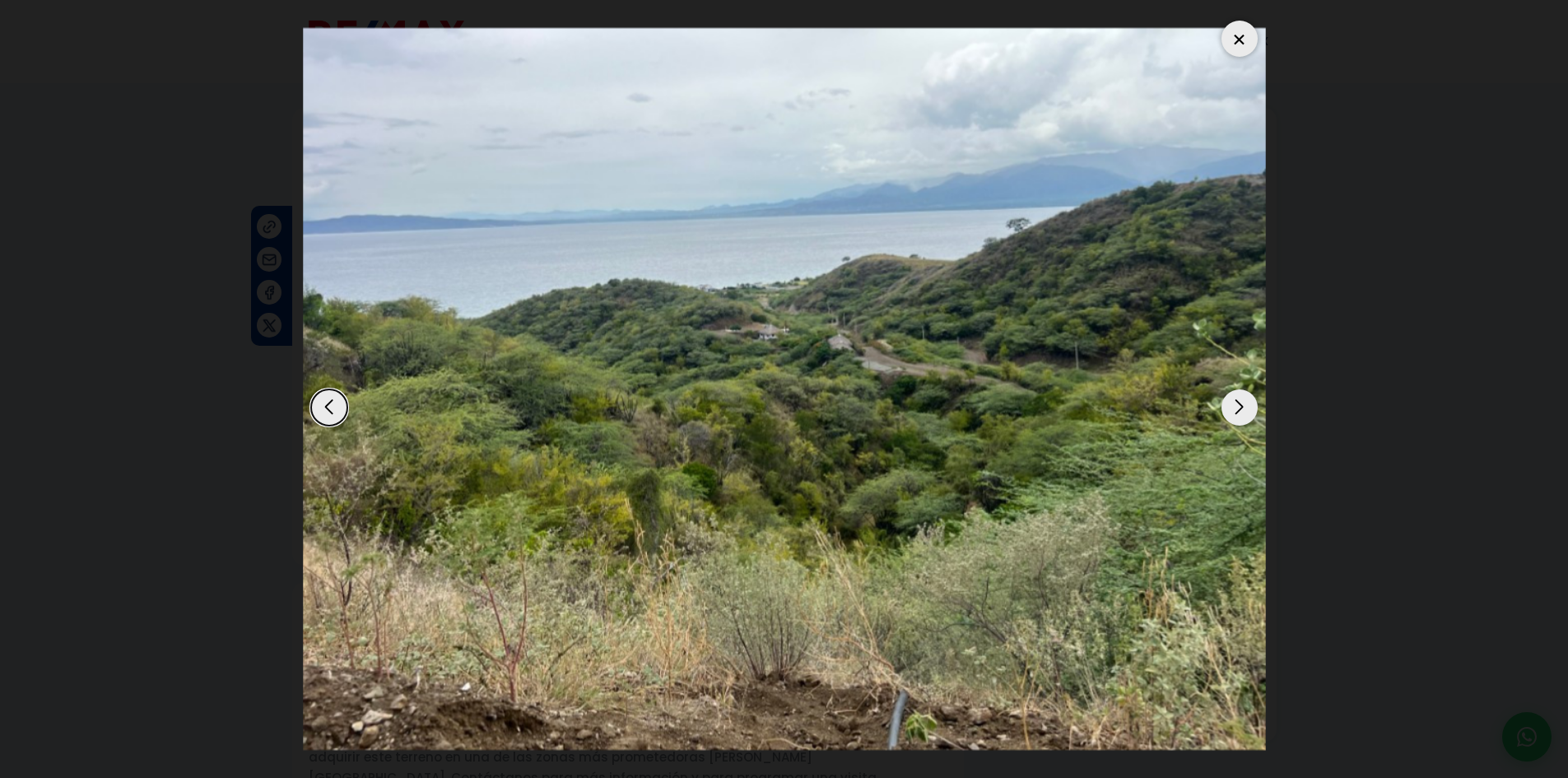
click at [1234, 401] on div "Next slide" at bounding box center [1240, 407] width 37 height 37
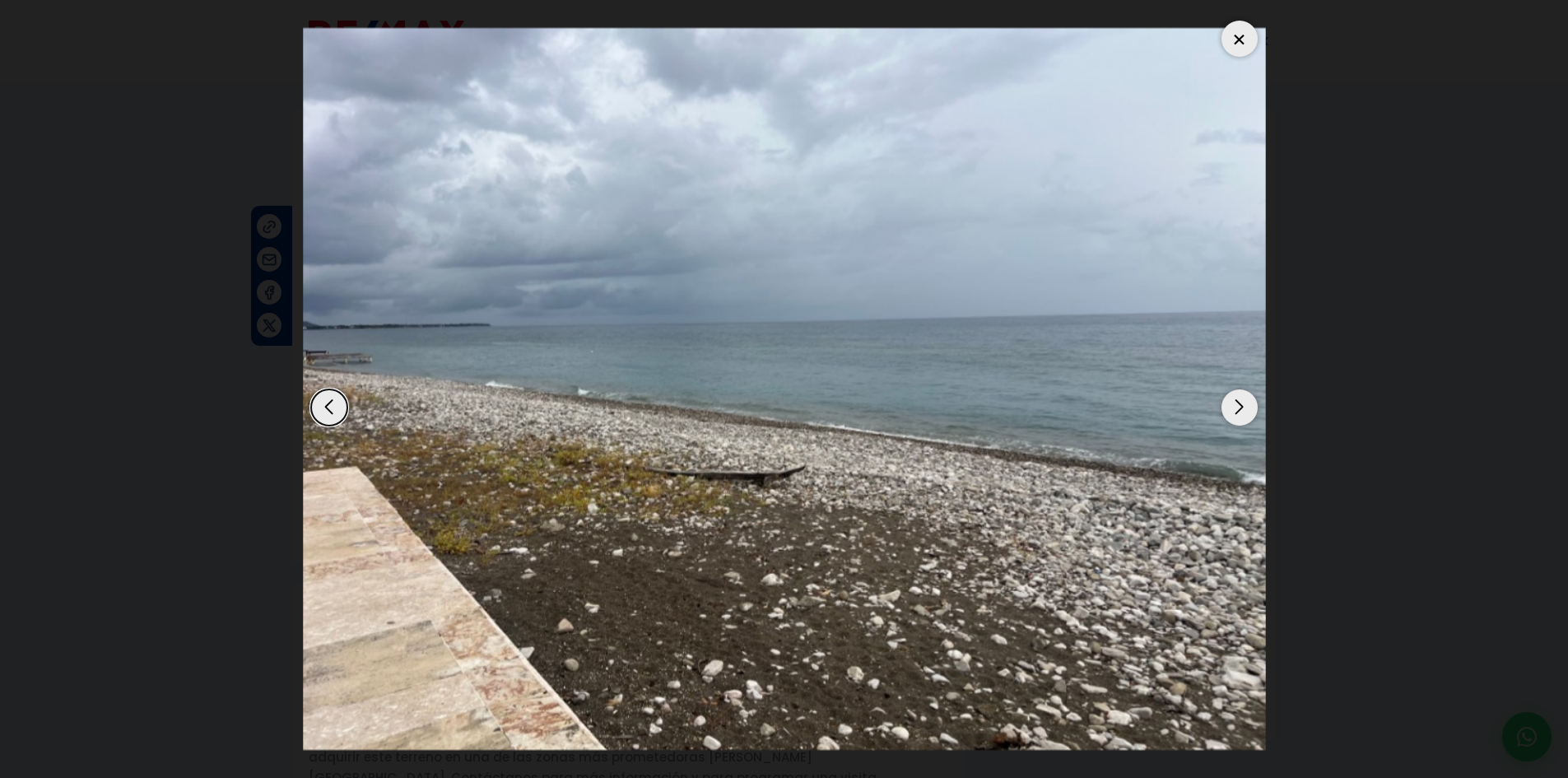
click at [1234, 401] on div "Next slide" at bounding box center [1240, 407] width 37 height 37
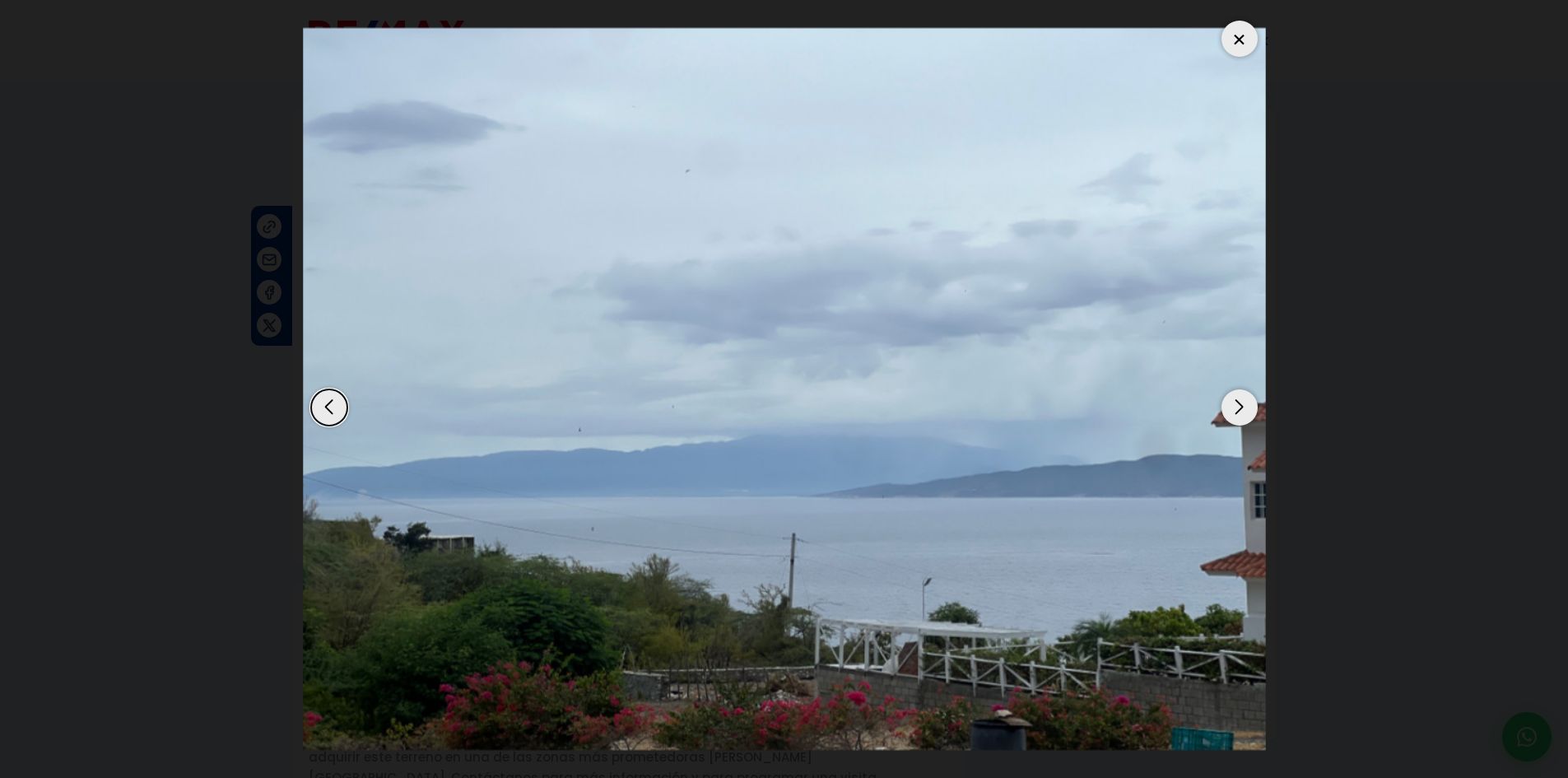
click at [1243, 401] on div "Next slide" at bounding box center [1240, 407] width 37 height 37
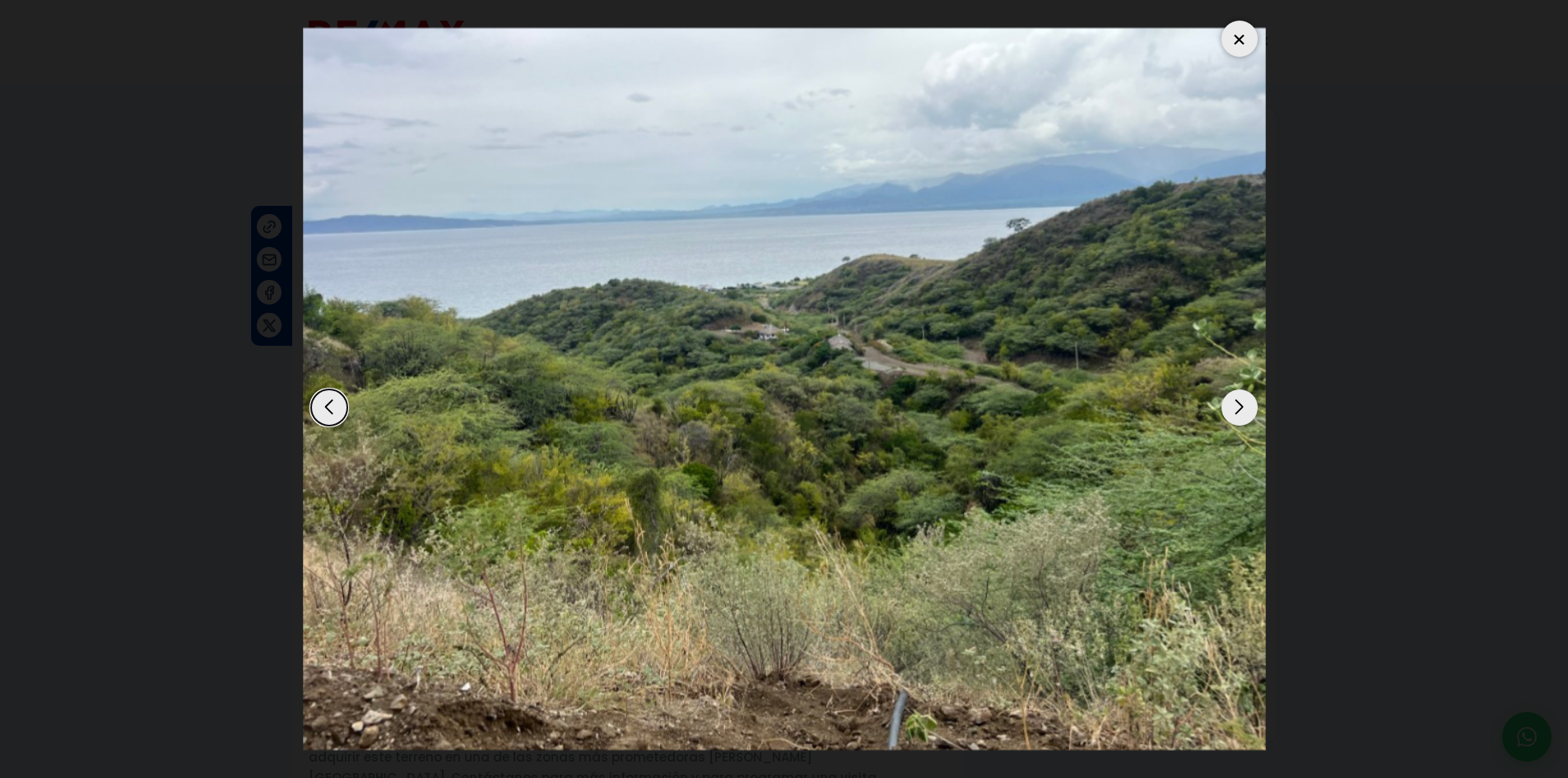
click at [1243, 401] on div "Next slide" at bounding box center [1240, 407] width 37 height 37
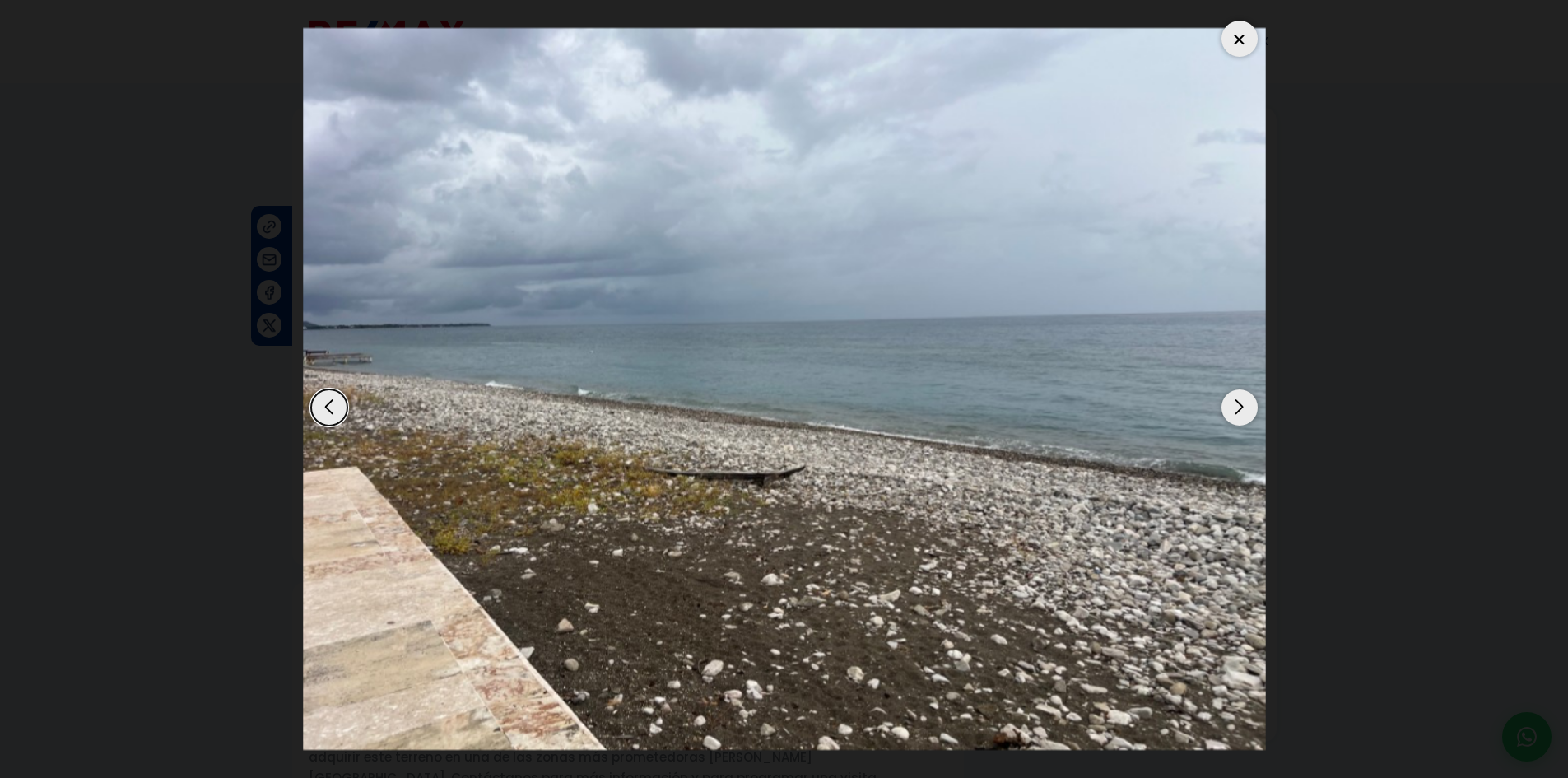
click at [1242, 33] on div at bounding box center [1240, 39] width 37 height 37
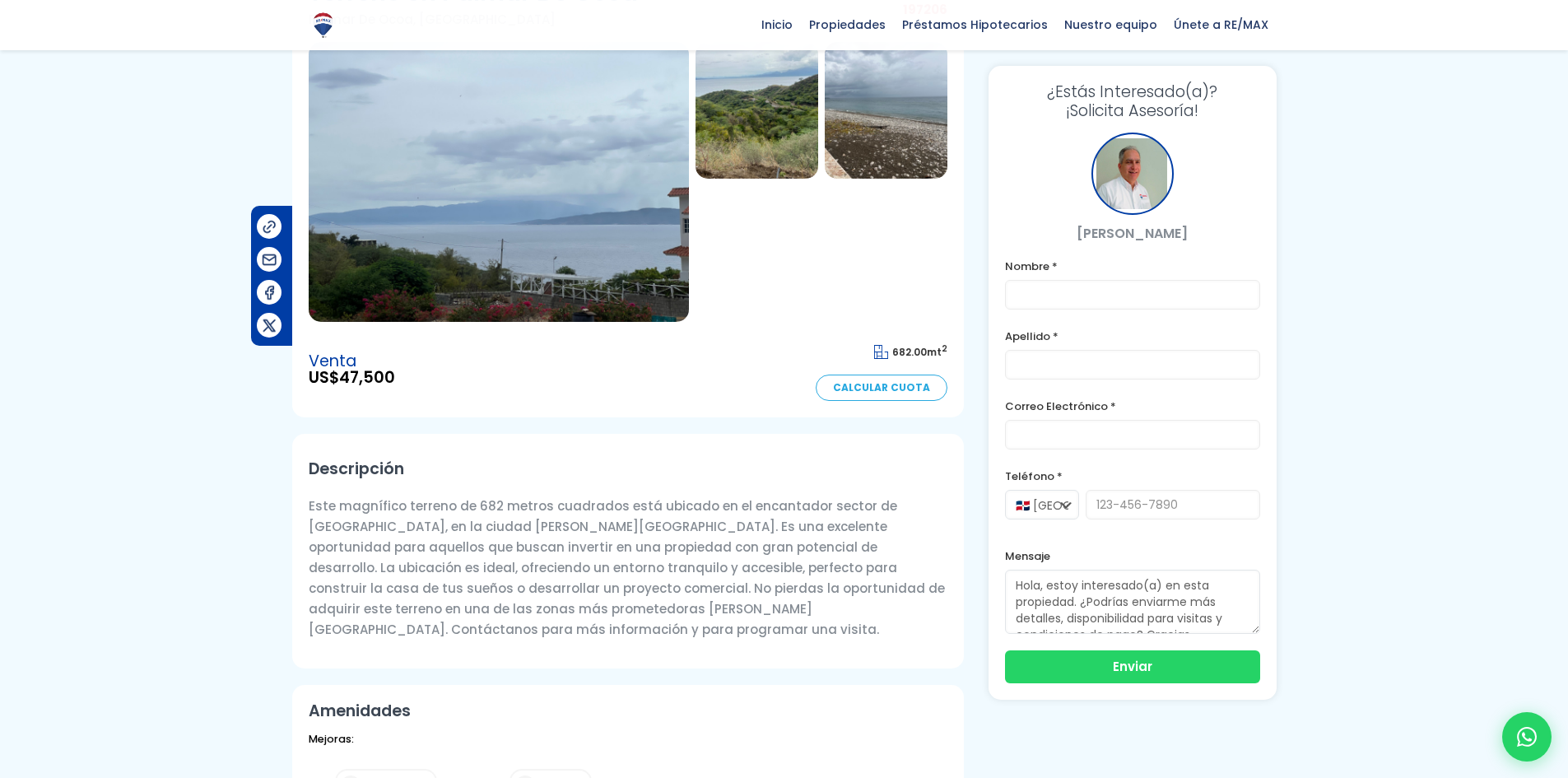
scroll to position [82, 0]
